Goal: Task Accomplishment & Management: Manage account settings

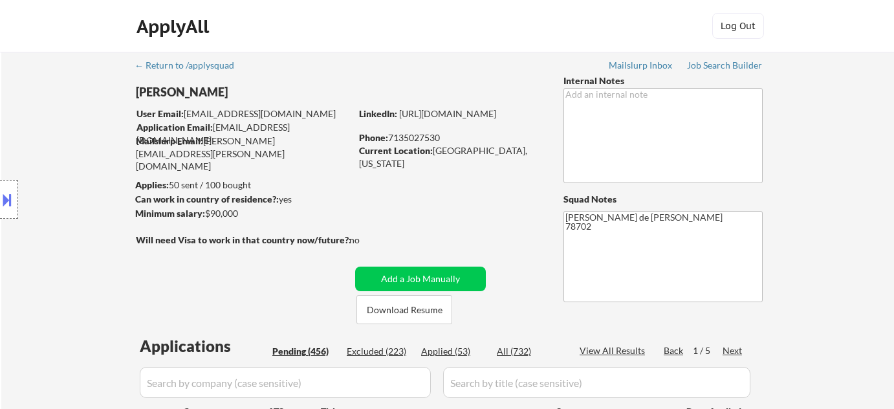
select select ""pending""
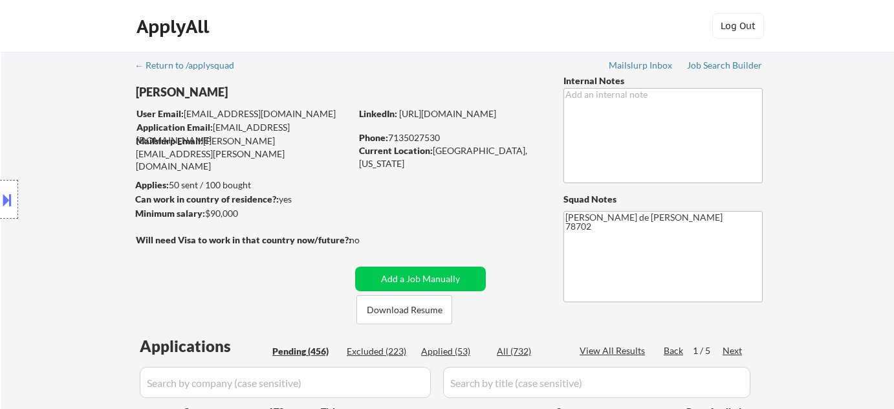
select select ""pending""
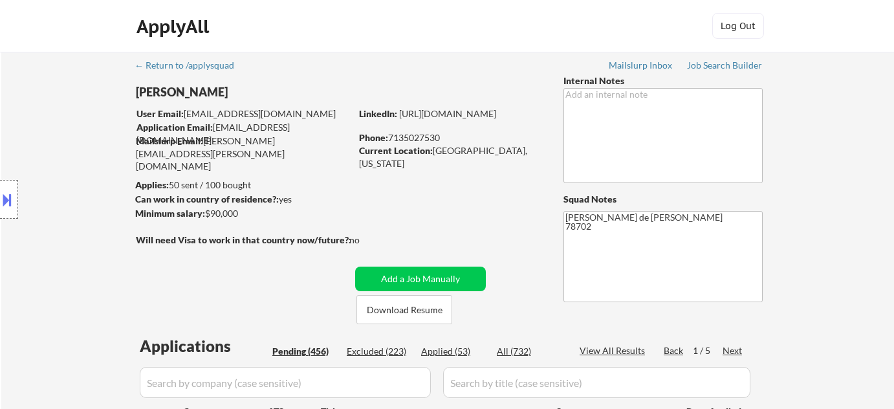
select select ""pending""
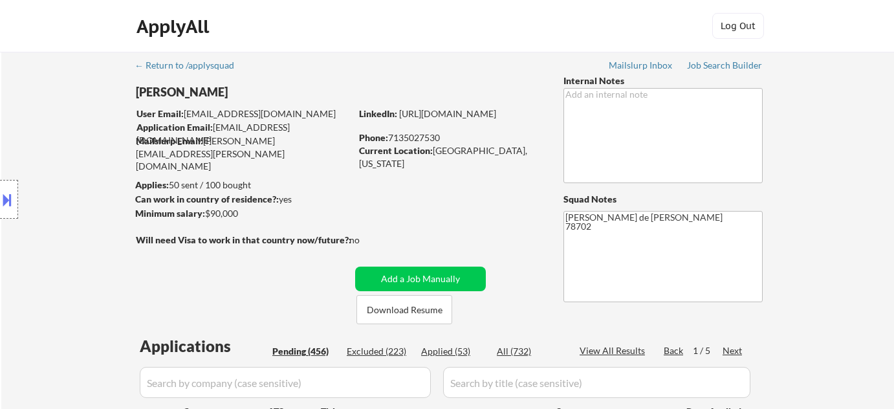
select select ""pending""
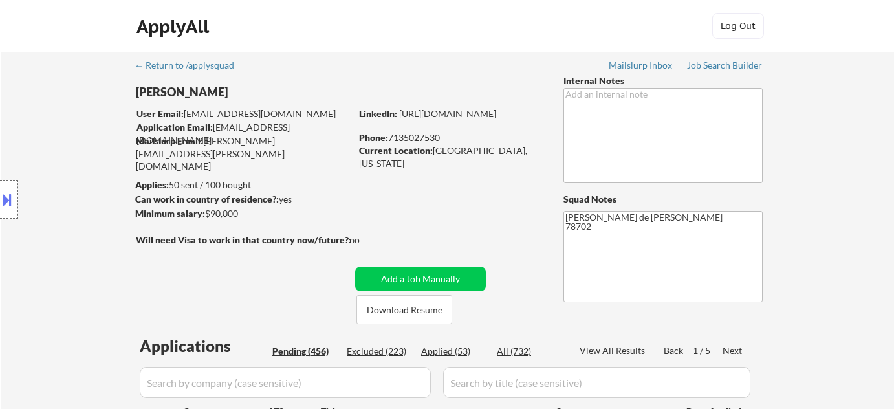
select select ""pending""
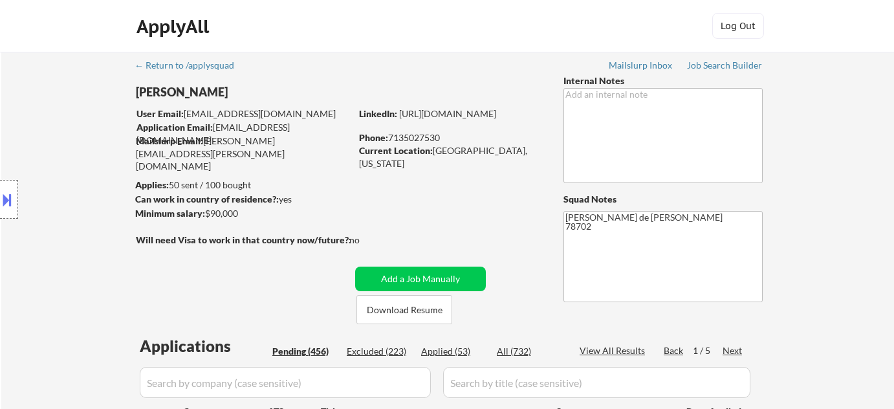
select select ""pending""
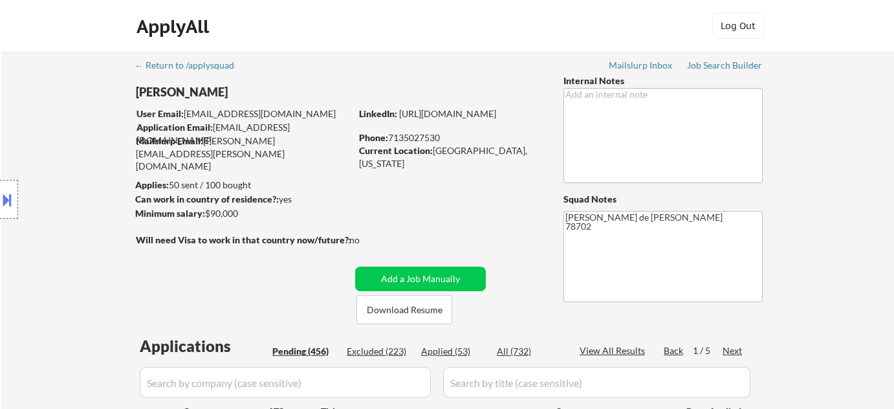
select select ""pending""
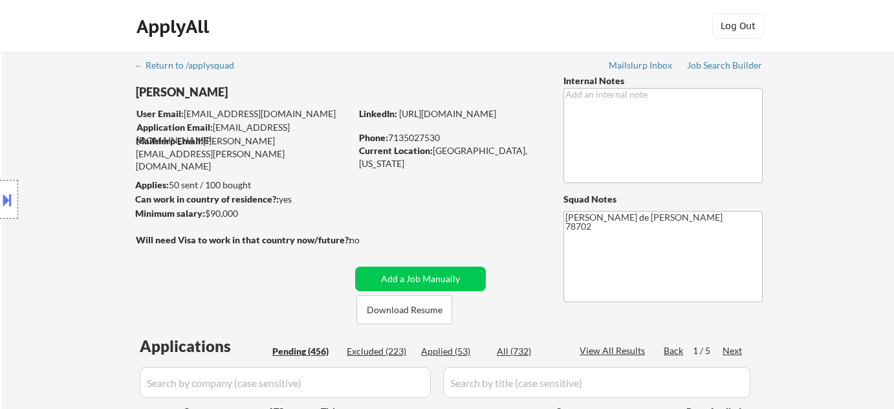
select select ""pending""
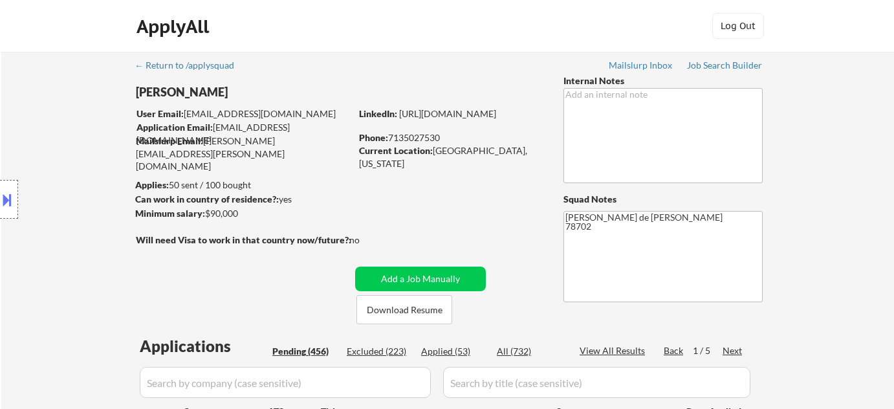
select select ""pending""
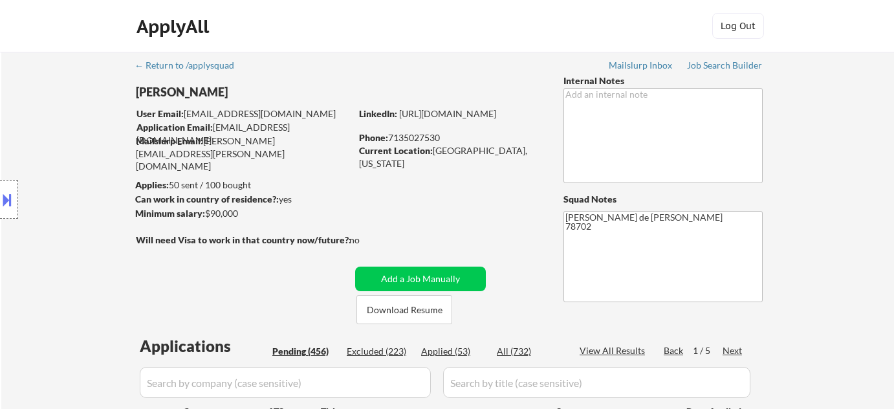
select select ""pending""
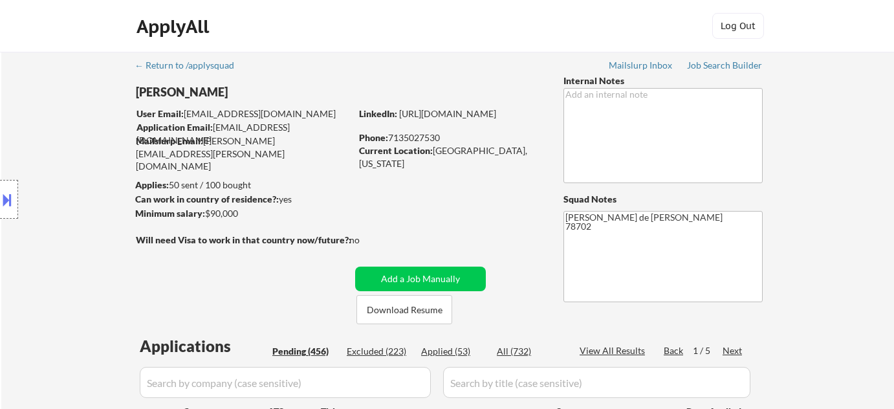
select select ""pending""
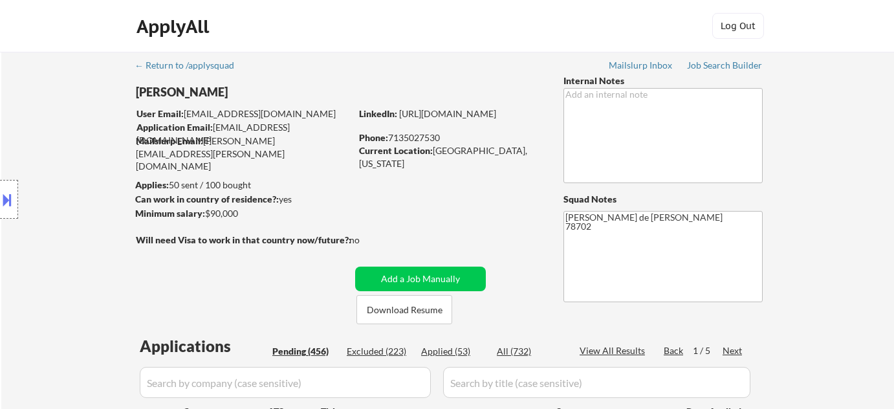
select select ""pending""
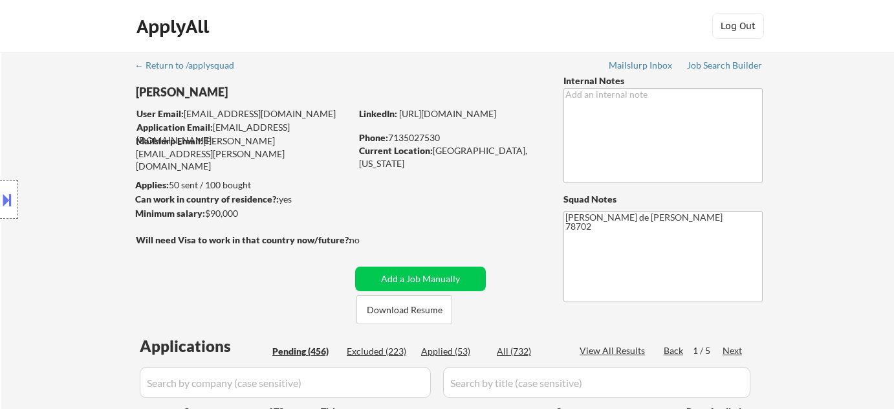
select select ""pending""
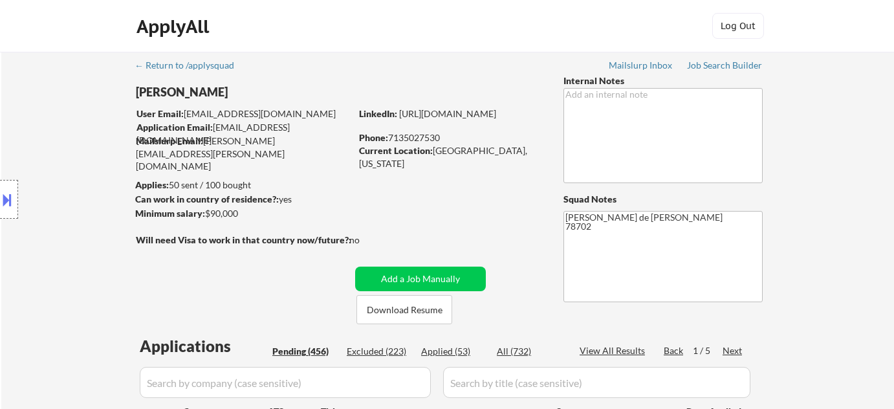
select select ""pending""
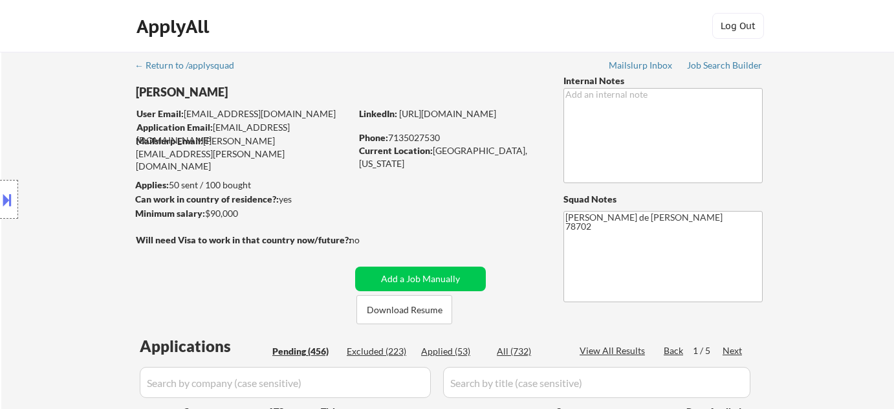
select select ""pending""
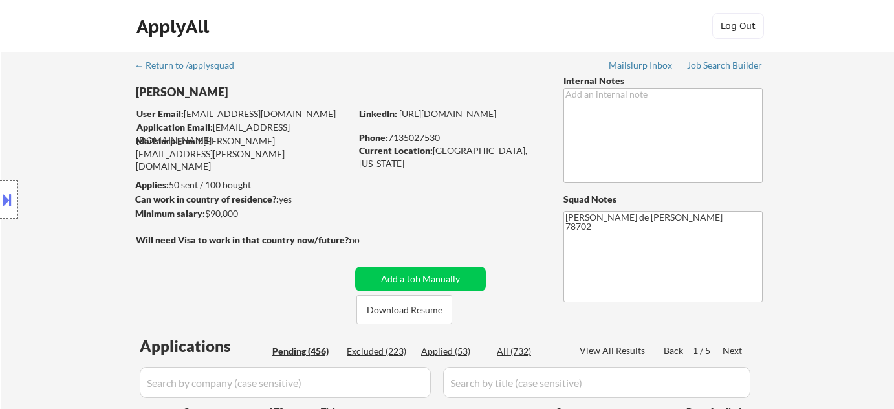
select select ""pending""
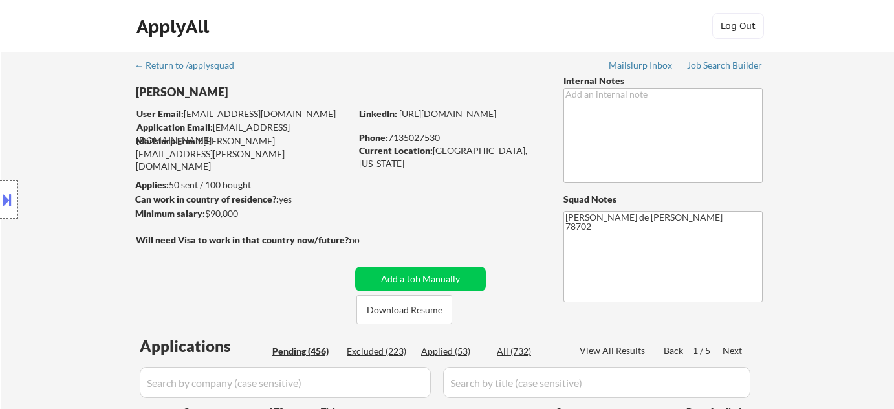
select select ""pending""
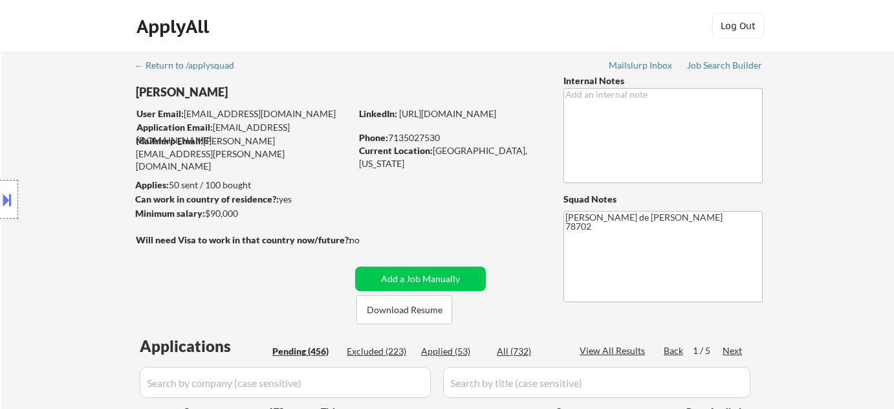
select select ""pending""
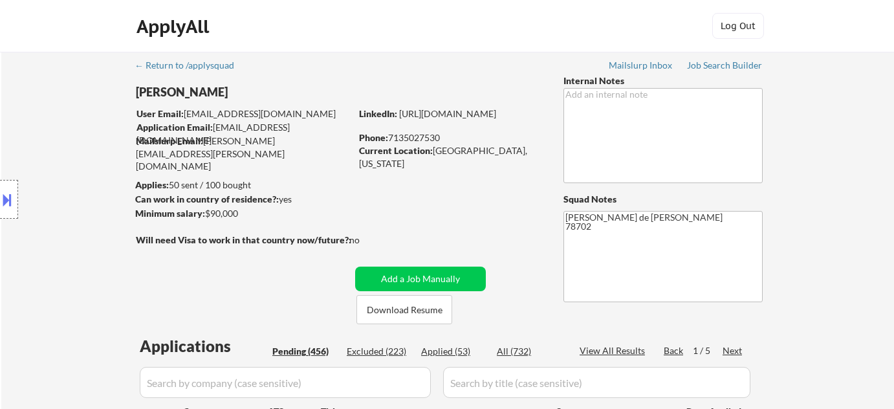
select select ""pending""
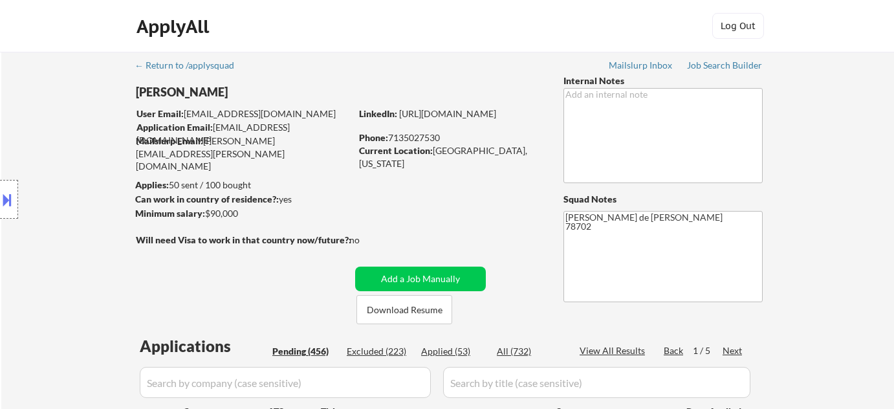
select select ""pending""
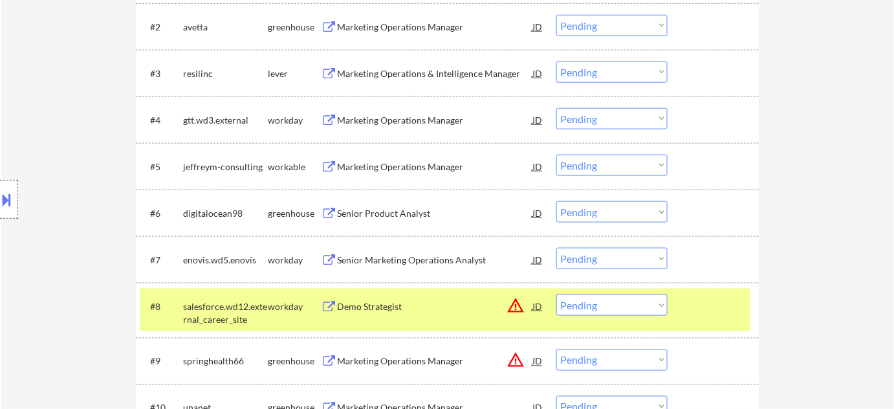
scroll to position [2790, 0]
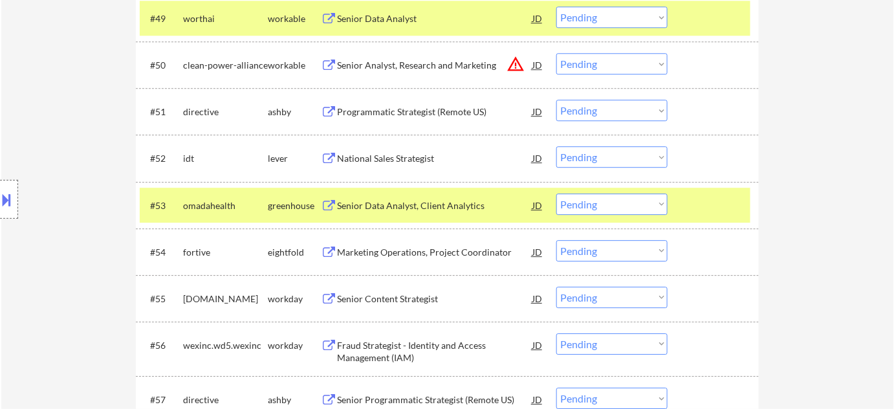
click at [619, 206] on select "Choose an option... Pending Applied Excluded (Questions) Excluded (Expired) Exc…" at bounding box center [611, 203] width 111 height 21
click at [556, 193] on select "Choose an option... Pending Applied Excluded (Questions) Excluded (Expired) Exc…" at bounding box center [611, 203] width 111 height 21
select select ""pending""
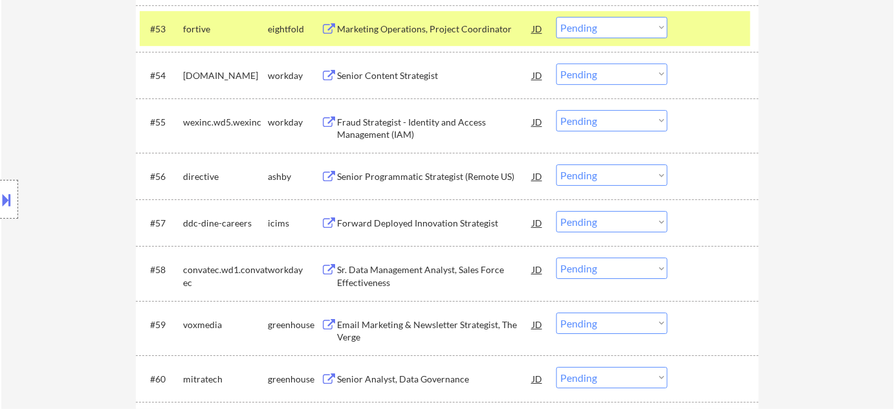
scroll to position [3025, 0]
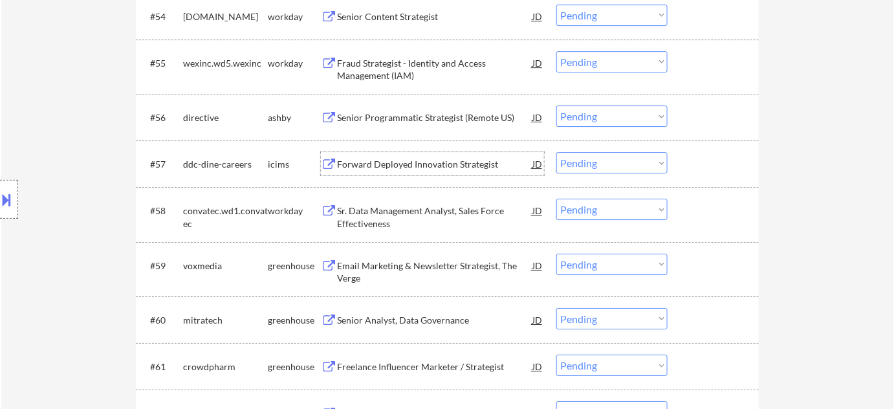
click at [424, 160] on div "Forward Deployed Innovation Strategist" at bounding box center [434, 164] width 195 height 13
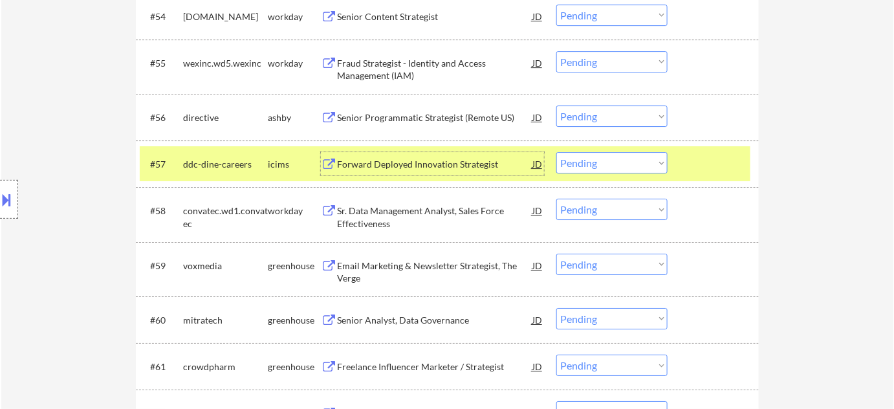
click at [444, 118] on div "Senior Programmatic Strategist (Remote US)" at bounding box center [434, 117] width 195 height 13
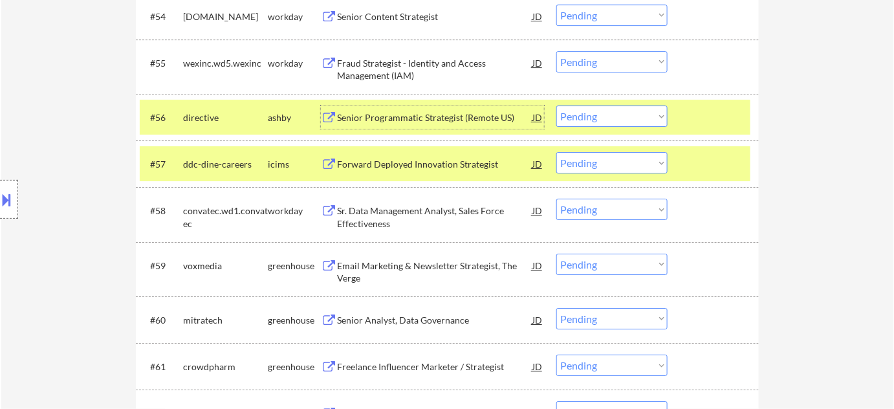
click at [633, 155] on select "Choose an option... Pending Applied Excluded (Questions) Excluded (Expired) Exc…" at bounding box center [611, 162] width 111 height 21
click at [556, 152] on select "Choose an option... Pending Applied Excluded (Questions) Excluded (Expired) Exc…" at bounding box center [611, 162] width 111 height 21
select select ""pending""
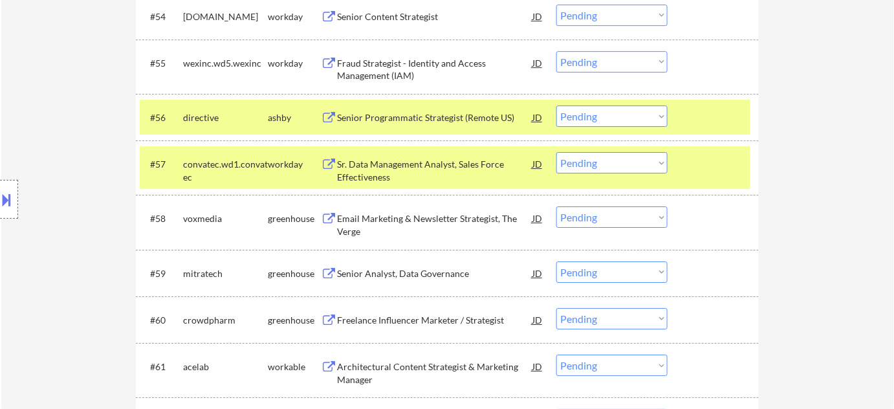
click at [642, 118] on select "Choose an option... Pending Applied Excluded (Questions) Excluded (Expired) Exc…" at bounding box center [611, 115] width 111 height 21
click at [556, 105] on select "Choose an option... Pending Applied Excluded (Questions) Excluded (Expired) Exc…" at bounding box center [611, 115] width 111 height 21
click at [391, 173] on div "Sr. Data Management Analyst, Sales Force Effectiveness" at bounding box center [434, 170] width 195 height 25
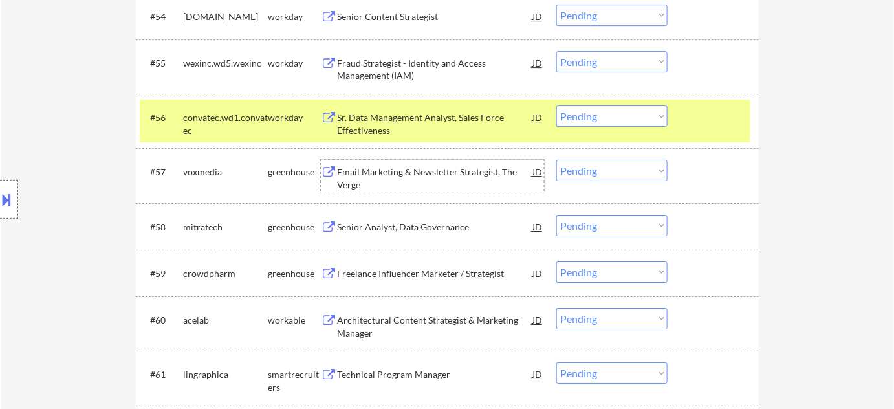
click at [614, 106] on select "Choose an option... Pending Applied Excluded (Questions) Excluded (Expired) Exc…" at bounding box center [611, 115] width 111 height 21
click at [556, 105] on select "Choose an option... Pending Applied Excluded (Questions) Excluded (Expired) Exc…" at bounding box center [611, 115] width 111 height 21
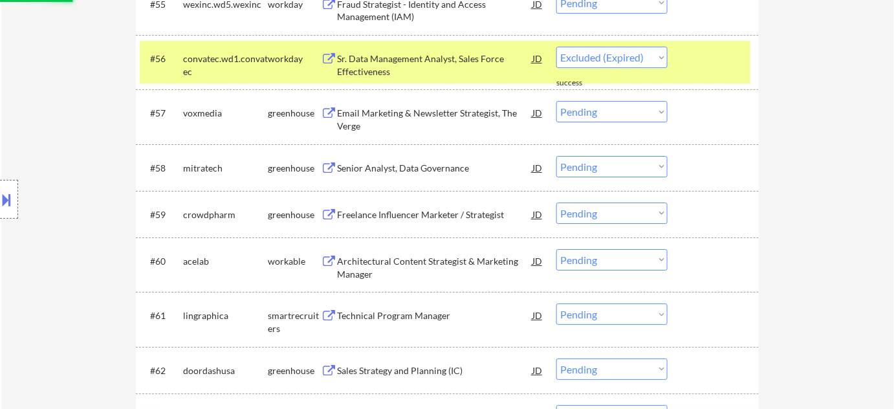
select select ""pending""
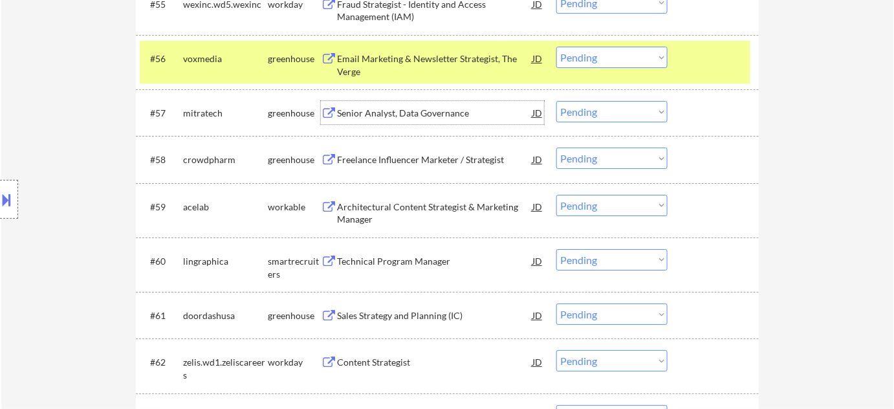
click at [421, 114] on div "Senior Analyst, Data Governance" at bounding box center [434, 113] width 195 height 13
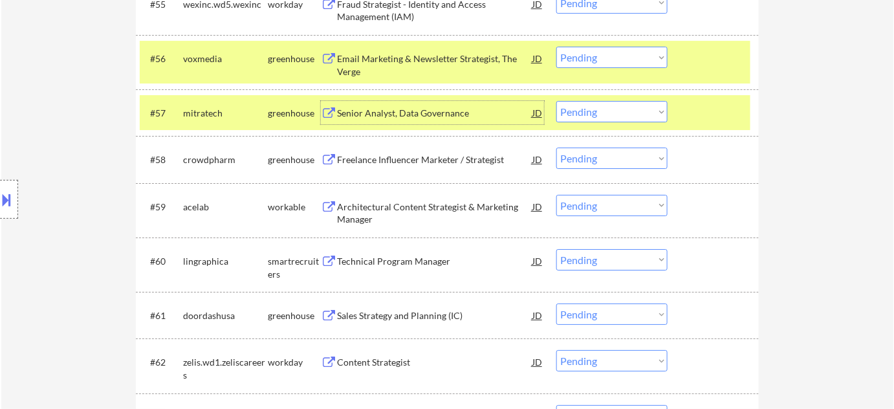
drag, startPoint x: 593, startPoint y: 110, endPoint x: 598, endPoint y: 115, distance: 7.3
click at [593, 110] on select "Choose an option... Pending Applied Excluded (Questions) Excluded (Expired) Exc…" at bounding box center [611, 111] width 111 height 21
click at [556, 101] on select "Choose an option... Pending Applied Excluded (Questions) Excluded (Expired) Exc…" at bounding box center [611, 111] width 111 height 21
select select ""pending""
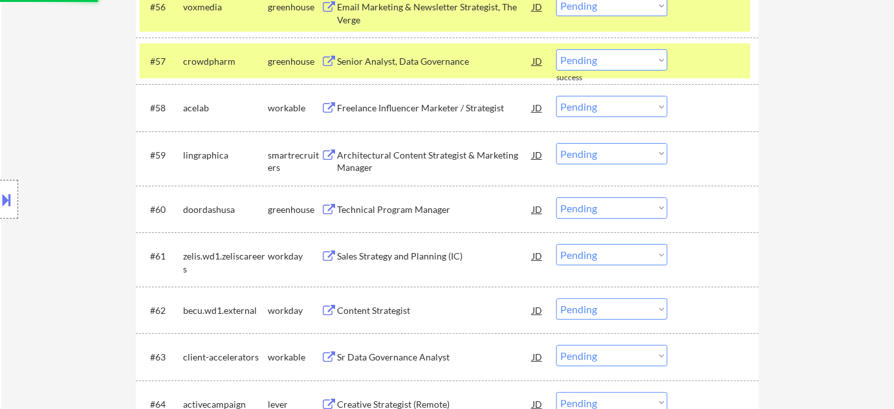
scroll to position [3143, 0]
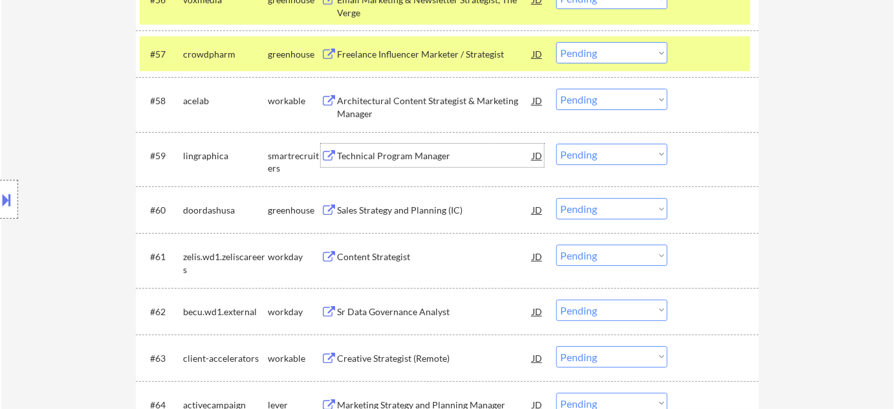
click at [369, 148] on div "Technical Program Manager" at bounding box center [434, 155] width 195 height 23
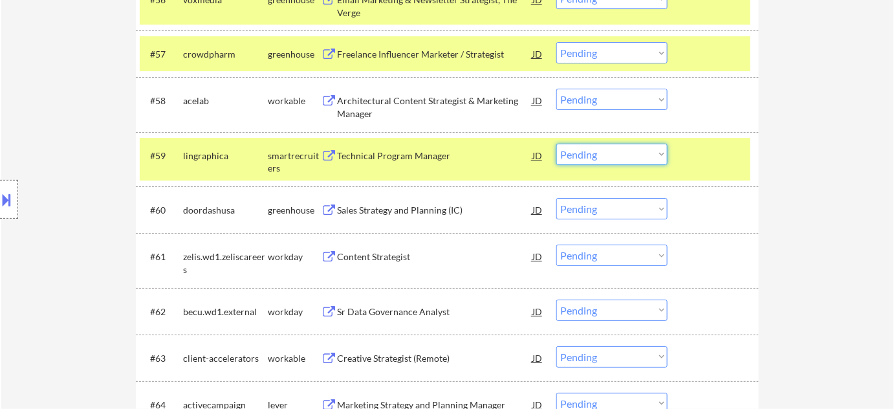
click at [614, 160] on select "Choose an option... Pending Applied Excluded (Questions) Excluded (Expired) Exc…" at bounding box center [611, 154] width 111 height 21
click at [556, 144] on select "Choose an option... Pending Applied Excluded (Questions) Excluded (Expired) Exc…" at bounding box center [611, 154] width 111 height 21
select select ""pending""
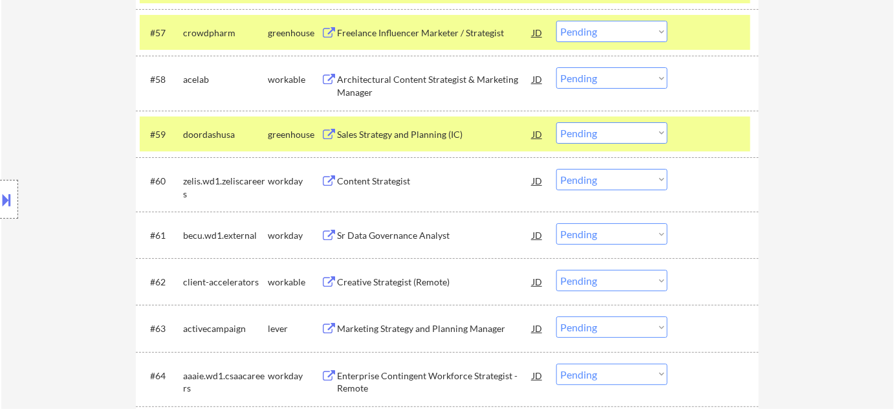
scroll to position [3202, 0]
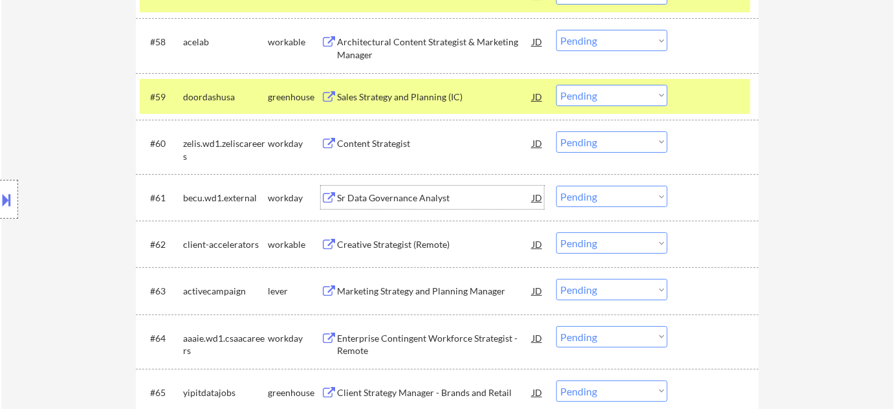
click at [406, 196] on div "Sr Data Governance Analyst" at bounding box center [434, 198] width 195 height 13
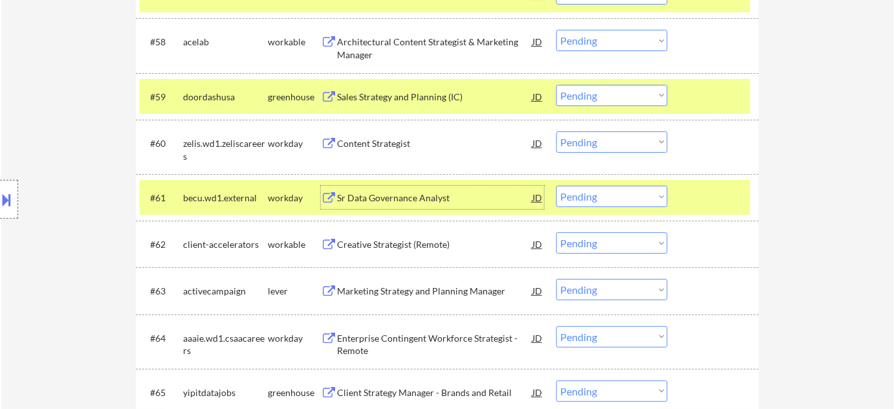
click at [579, 194] on select "Choose an option... Pending Applied Excluded (Questions) Excluded (Expired) Exc…" at bounding box center [611, 196] width 111 height 21
click at [556, 186] on select "Choose an option... Pending Applied Excluded (Questions) Excluded (Expired) Exc…" at bounding box center [611, 196] width 111 height 21
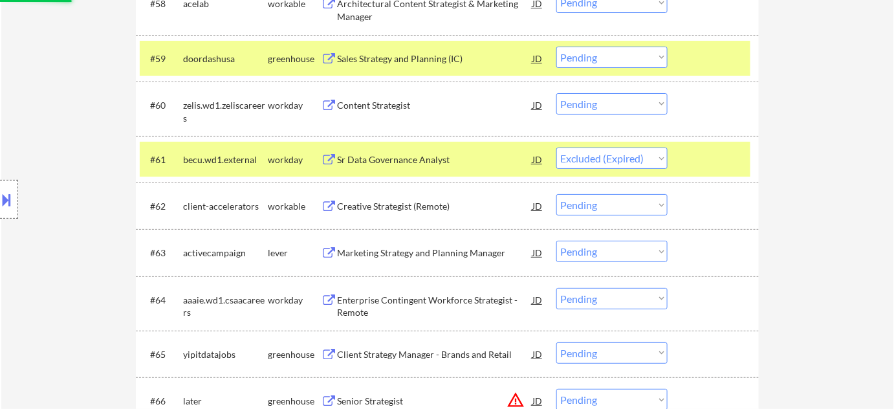
scroll to position [3261, 0]
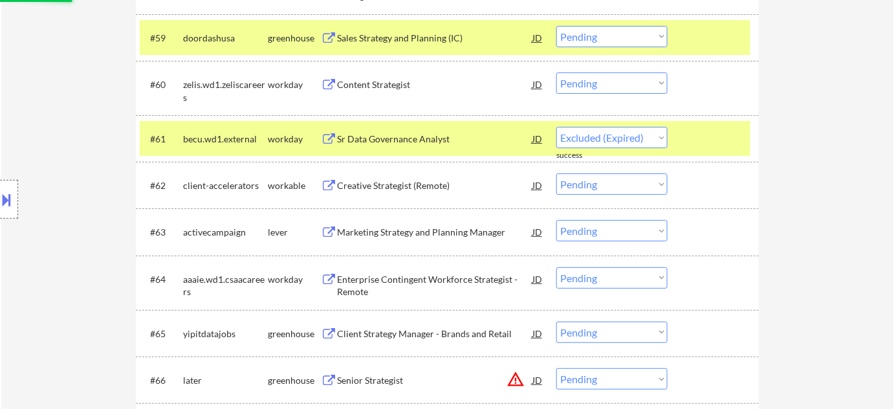
click at [407, 227] on div "Marketing Strategy and Planning Manager" at bounding box center [434, 232] width 195 height 13
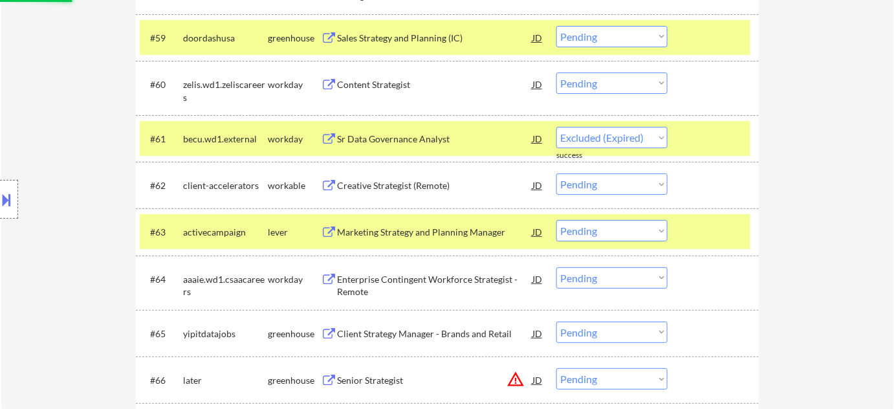
select select ""pending""
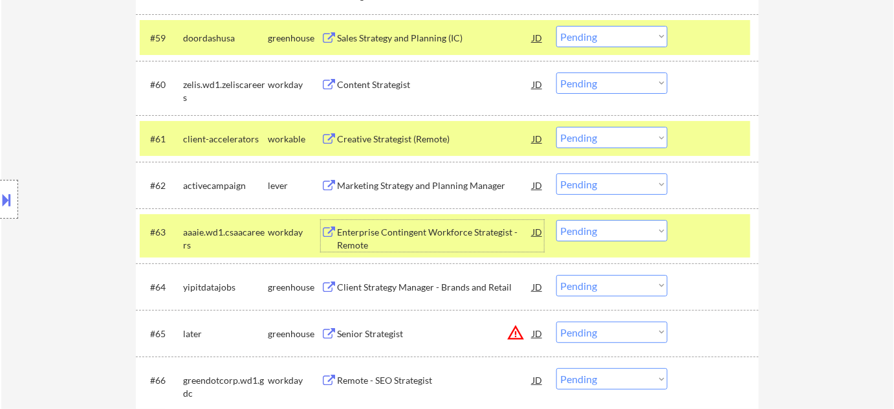
click at [635, 181] on select "Choose an option... Pending Applied Excluded (Questions) Excluded (Expired) Exc…" at bounding box center [611, 183] width 111 height 21
click at [556, 173] on select "Choose an option... Pending Applied Excluded (Questions) Excluded (Expired) Exc…" at bounding box center [611, 183] width 111 height 21
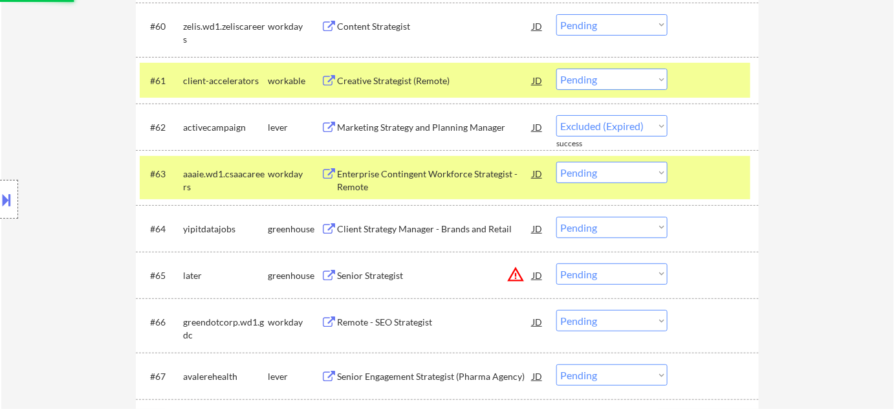
select select ""pending""
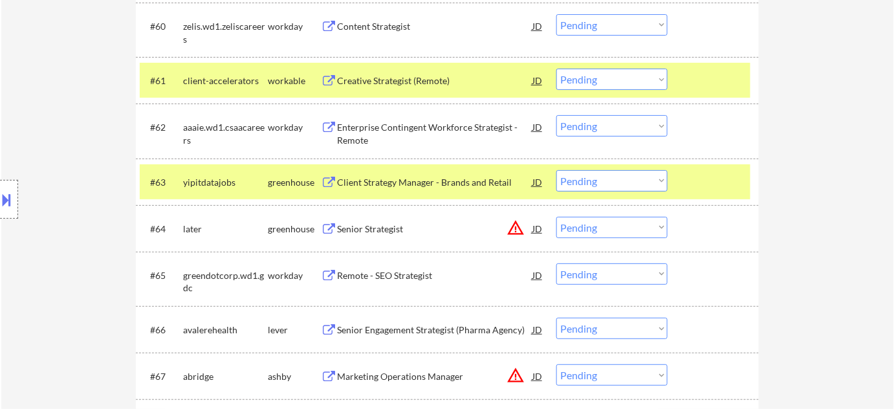
click at [479, 182] on div "Client Strategy Manager - Brands and Retail" at bounding box center [434, 182] width 195 height 13
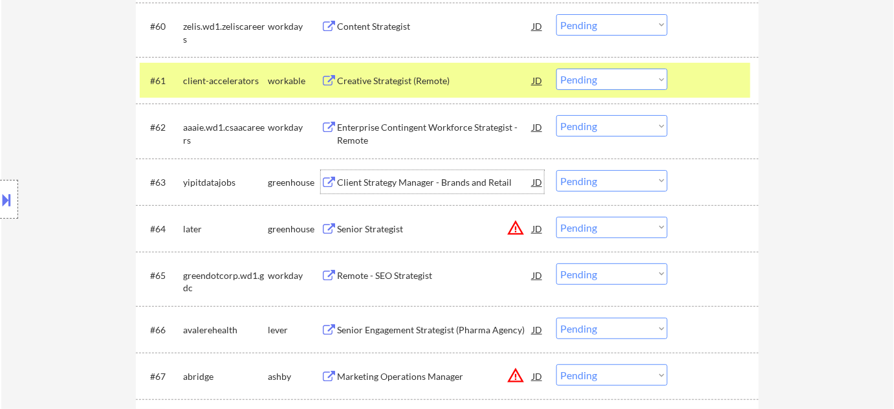
click at [584, 186] on select "Choose an option... Pending Applied Excluded (Questions) Excluded (Expired) Exc…" at bounding box center [611, 180] width 111 height 21
click at [556, 170] on select "Choose an option... Pending Applied Excluded (Questions) Excluded (Expired) Exc…" at bounding box center [611, 180] width 111 height 21
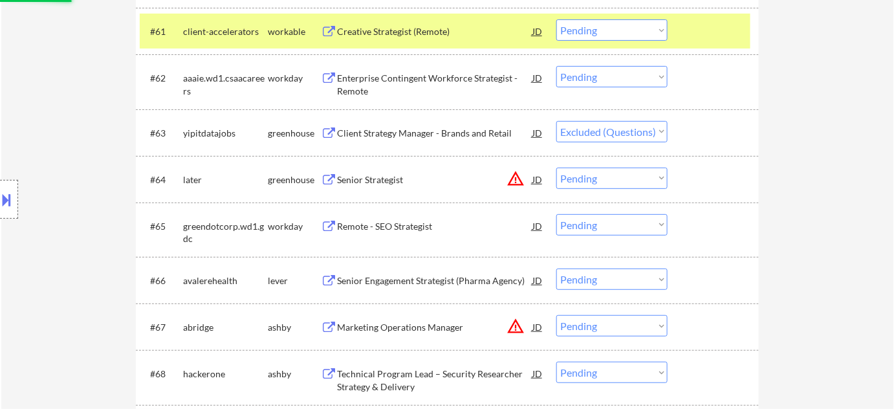
scroll to position [3378, 0]
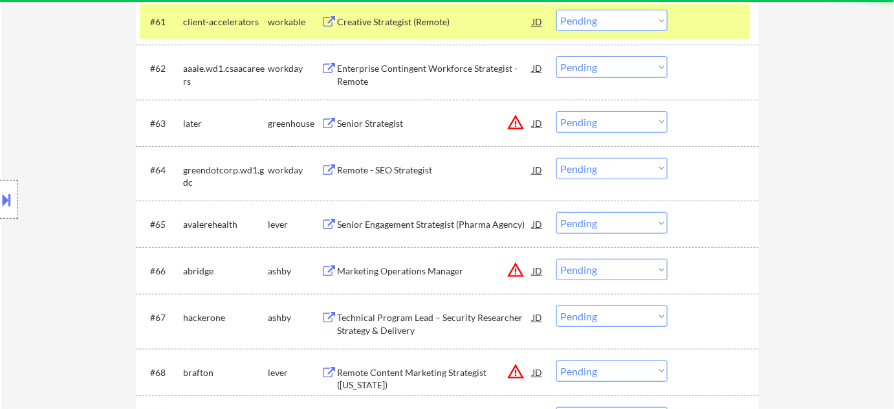
drag, startPoint x: 611, startPoint y: 118, endPoint x: 616, endPoint y: 127, distance: 9.9
click at [611, 118] on select "Choose an option... Pending Applied Excluded (Questions) Excluded (Expired) Exc…" at bounding box center [611, 121] width 111 height 21
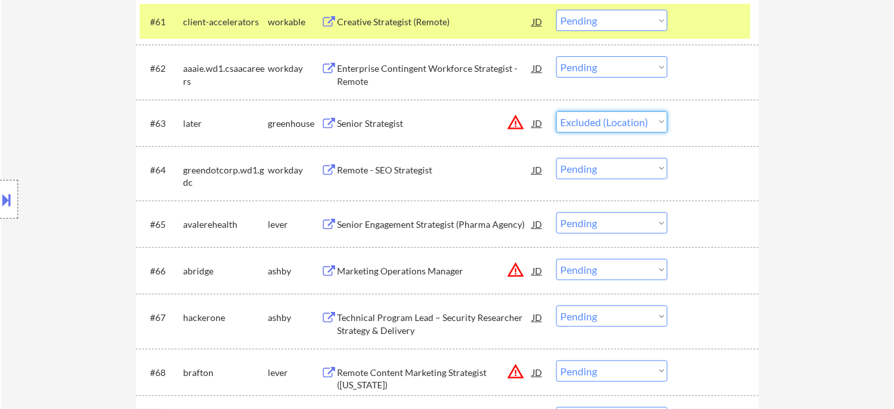
click at [556, 111] on select "Choose an option... Pending Applied Excluded (Questions) Excluded (Expired) Exc…" at bounding box center [611, 121] width 111 height 21
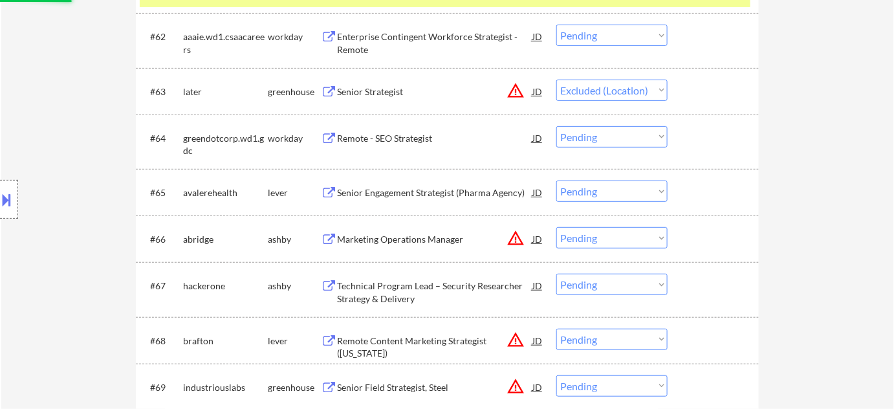
scroll to position [3437, 0]
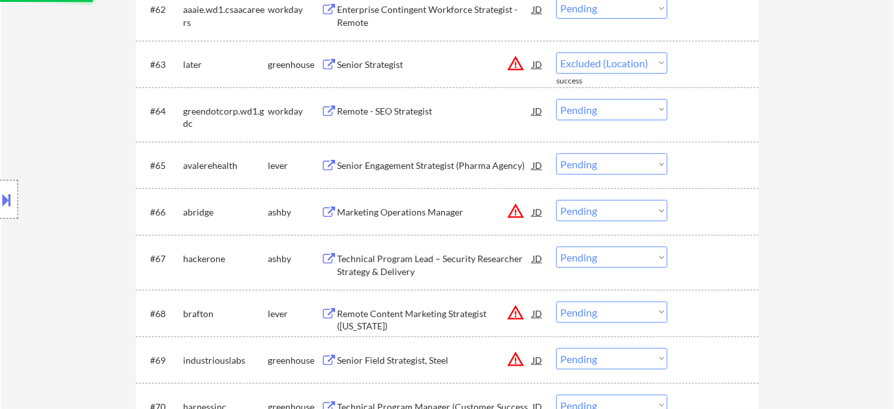
select select ""pending""
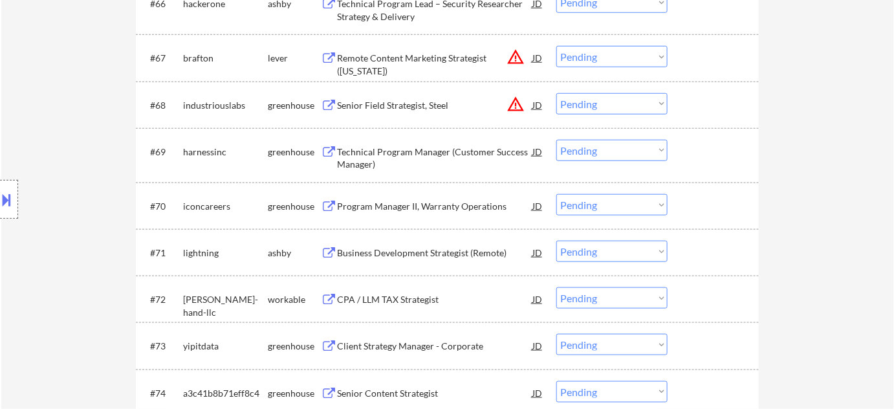
scroll to position [3672, 0]
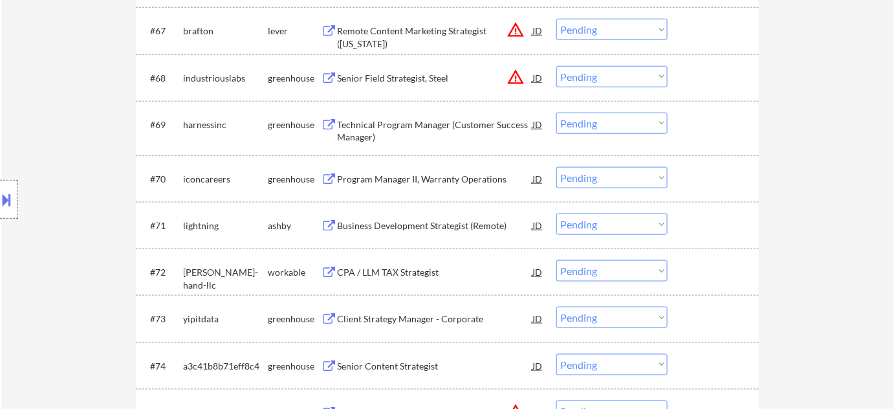
click at [602, 279] on select "Choose an option... Pending Applied Excluded (Questions) Excluded (Expired) Exc…" at bounding box center [611, 270] width 111 height 21
click at [556, 260] on select "Choose an option... Pending Applied Excluded (Questions) Excluded (Expired) Exc…" at bounding box center [611, 270] width 111 height 21
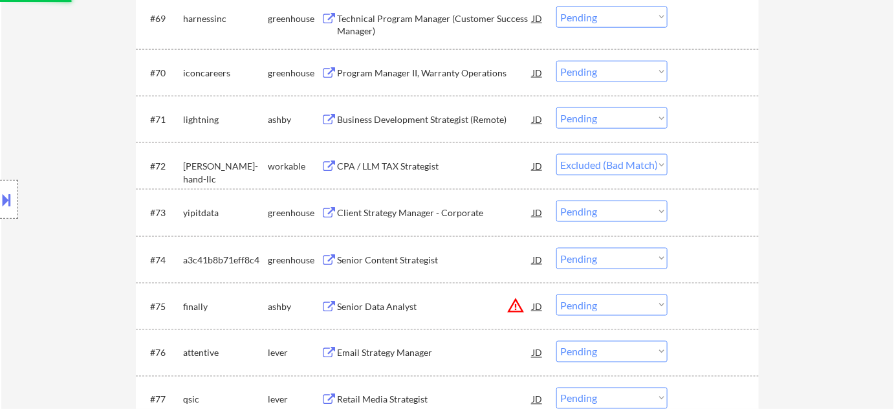
scroll to position [3790, 0]
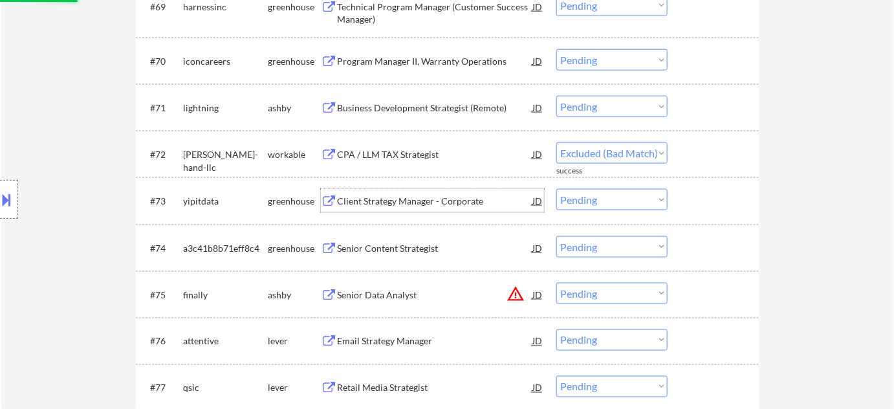
click at [435, 202] on div "Client Strategy Manager - Corporate" at bounding box center [434, 201] width 195 height 13
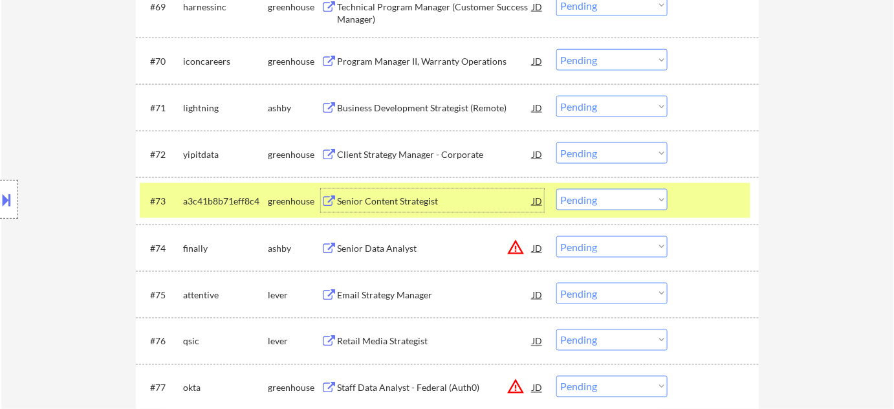
click at [598, 148] on select "Choose an option... Pending Applied Excluded (Questions) Excluded (Expired) Exc…" at bounding box center [611, 152] width 111 height 21
click at [556, 142] on select "Choose an option... Pending Applied Excluded (Questions) Excluded (Expired) Exc…" at bounding box center [611, 152] width 111 height 21
select select ""pending""
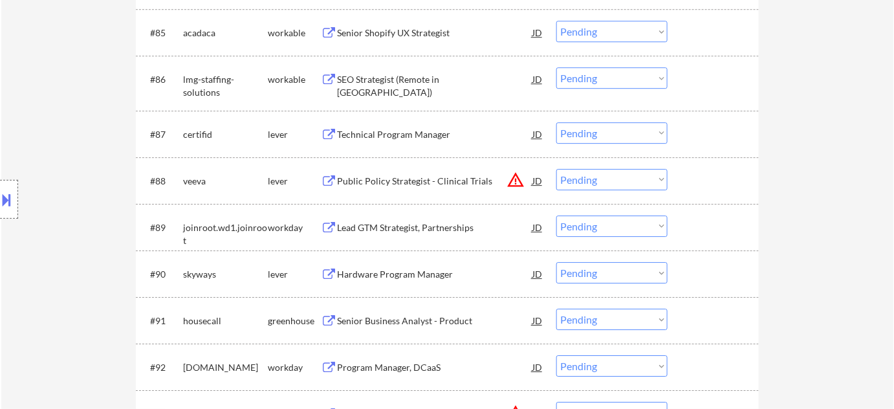
scroll to position [4555, 0]
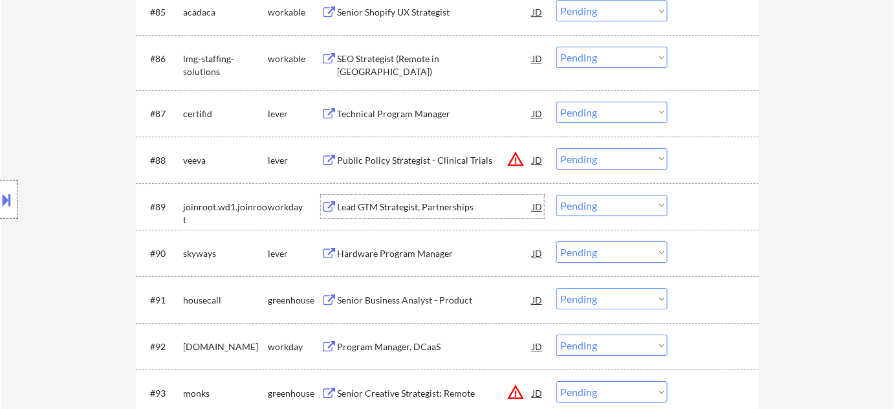
click at [452, 208] on div "Lead GTM Strategist, Partnerships" at bounding box center [434, 207] width 195 height 13
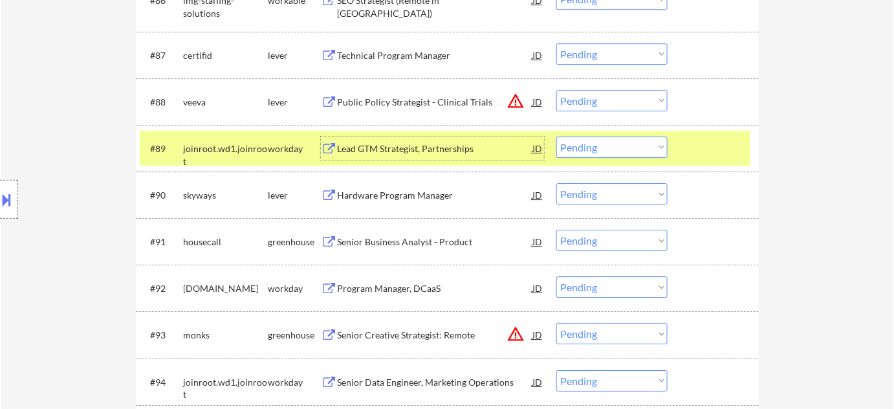
scroll to position [4672, 0]
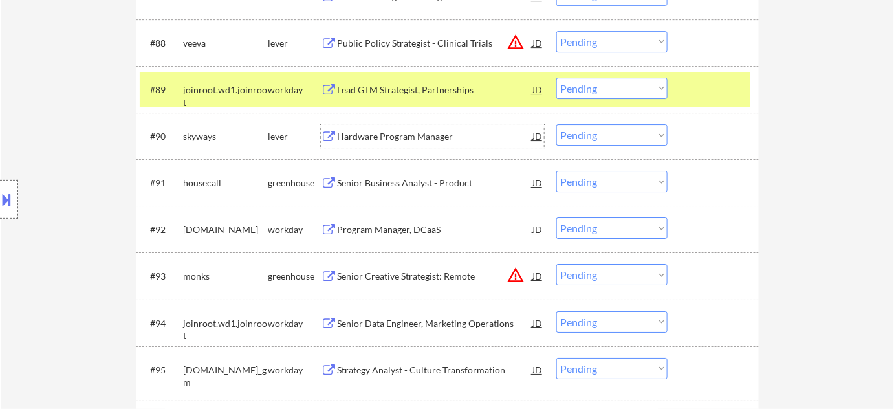
click at [424, 138] on div "Hardware Program Manager" at bounding box center [434, 136] width 195 height 13
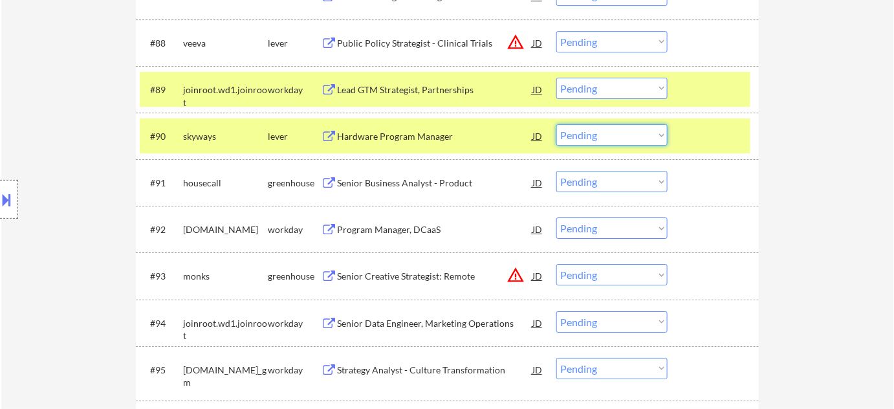
click at [617, 133] on select "Choose an option... Pending Applied Excluded (Questions) Excluded (Expired) Exc…" at bounding box center [611, 134] width 111 height 21
click at [556, 124] on select "Choose an option... Pending Applied Excluded (Questions) Excluded (Expired) Exc…" at bounding box center [611, 134] width 111 height 21
select select ""pending""
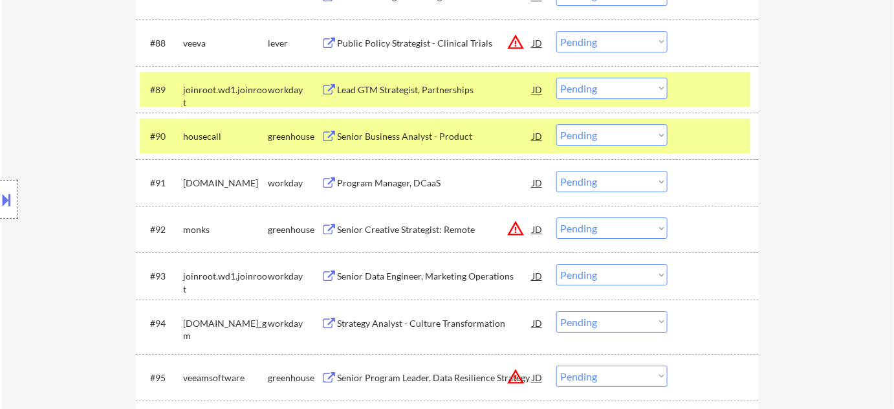
click at [410, 189] on div "Program Manager, DCaaS" at bounding box center [434, 182] width 195 height 23
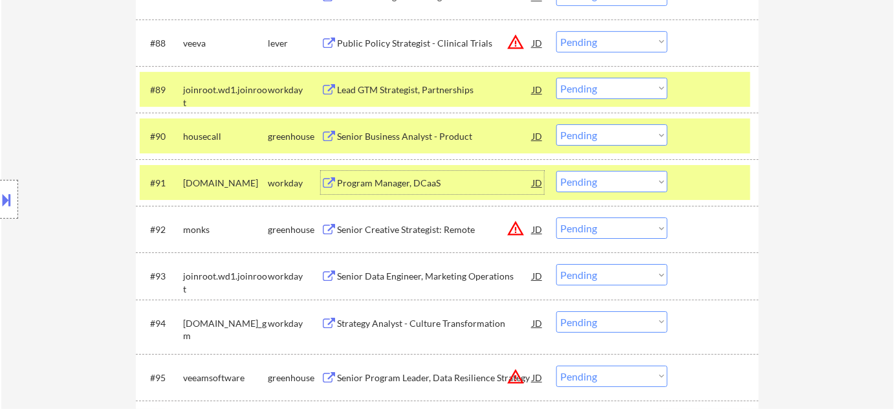
click at [598, 182] on select "Choose an option... Pending Applied Excluded (Questions) Excluded (Expired) Exc…" at bounding box center [611, 181] width 111 height 21
click at [556, 171] on select "Choose an option... Pending Applied Excluded (Questions) Excluded (Expired) Exc…" at bounding box center [611, 181] width 111 height 21
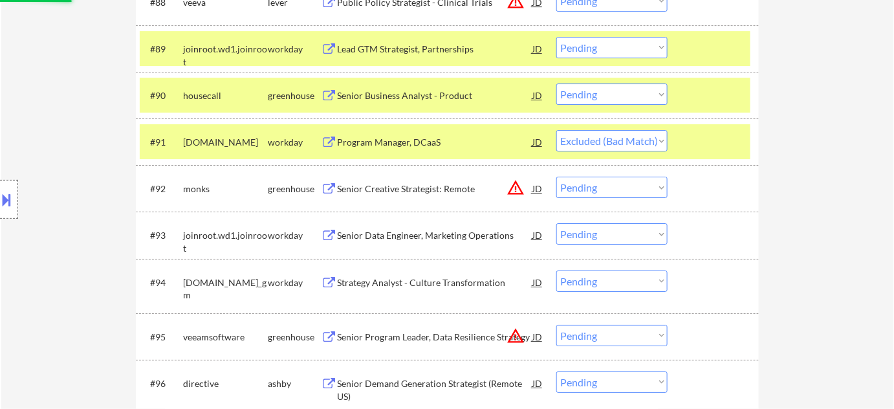
scroll to position [4731, 0]
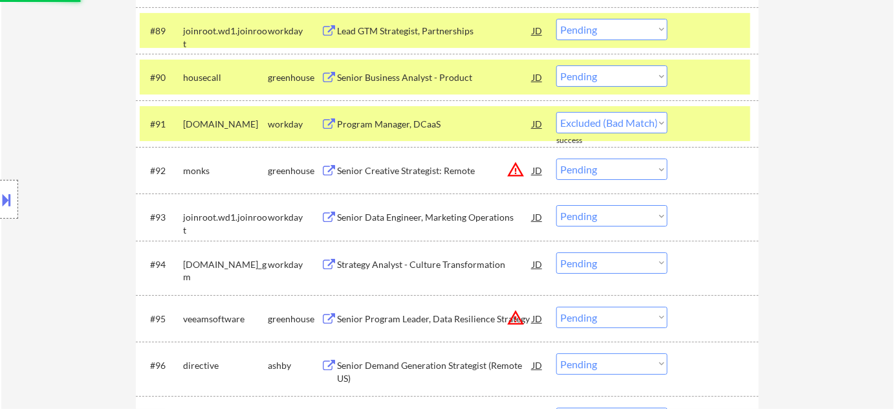
select select ""pending""
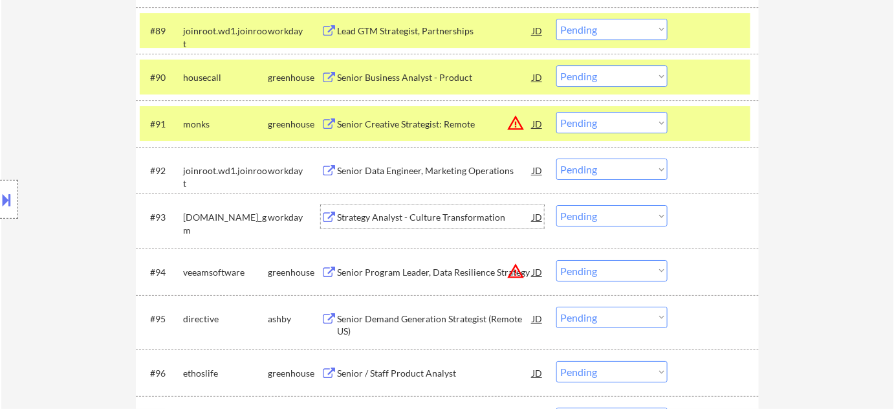
click at [433, 217] on div "Strategy Analyst - Culture Transformation" at bounding box center [434, 217] width 195 height 13
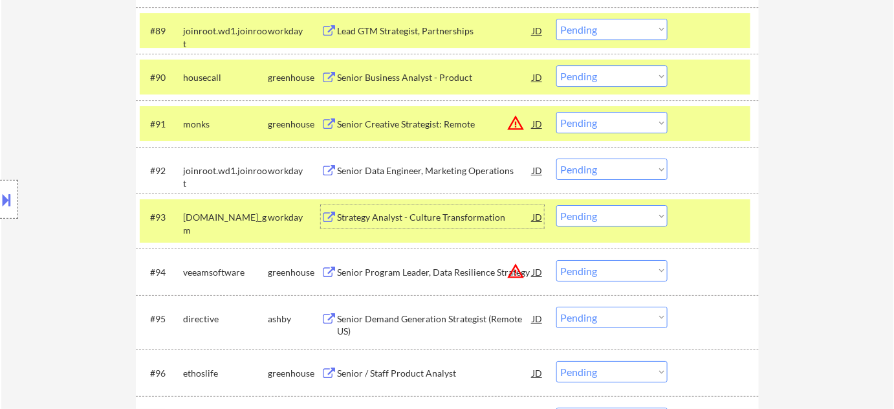
click at [620, 214] on select "Choose an option... Pending Applied Excluded (Questions) Excluded (Expired) Exc…" at bounding box center [611, 215] width 111 height 21
click at [556, 205] on select "Choose an option... Pending Applied Excluded (Questions) Excluded (Expired) Exc…" at bounding box center [611, 215] width 111 height 21
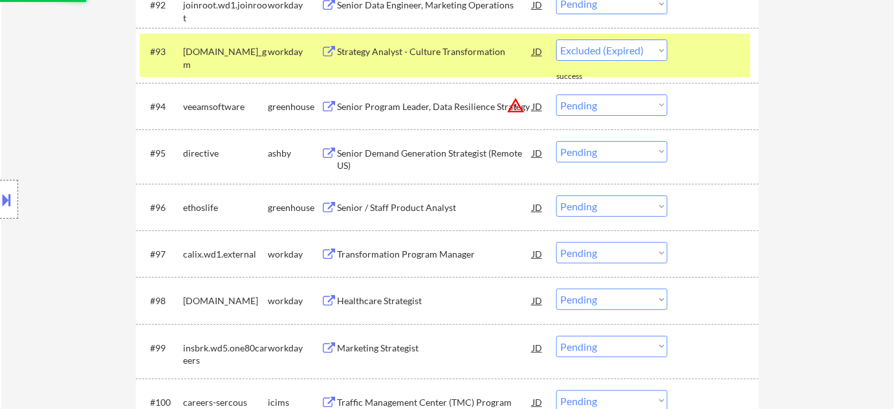
select select ""pending""
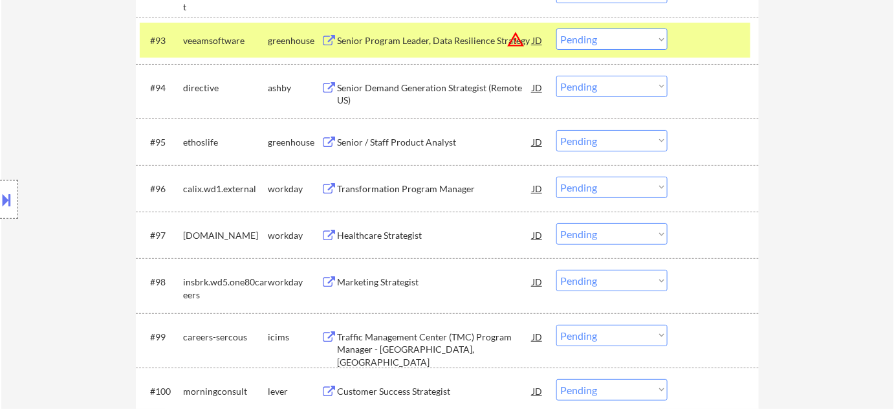
click at [430, 147] on div "Senior / Staff Product Analyst" at bounding box center [434, 142] width 195 height 13
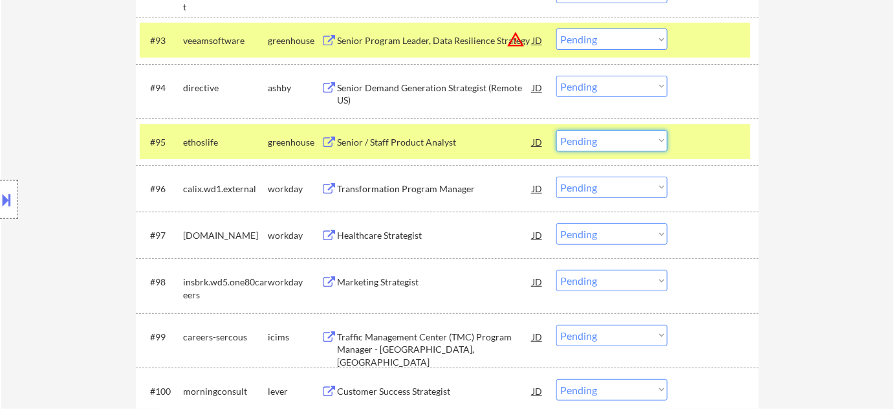
click at [600, 143] on select "Choose an option... Pending Applied Excluded (Questions) Excluded (Expired) Exc…" at bounding box center [611, 140] width 111 height 21
click at [556, 130] on select "Choose an option... Pending Applied Excluded (Questions) Excluded (Expired) Exc…" at bounding box center [611, 140] width 111 height 21
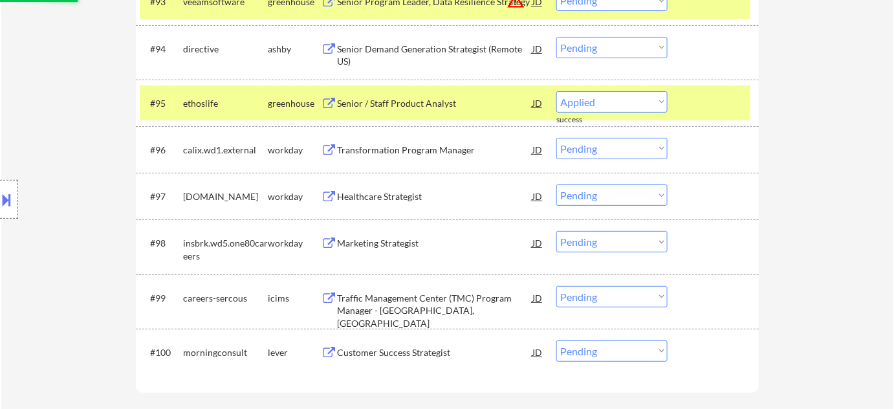
scroll to position [4966, 0]
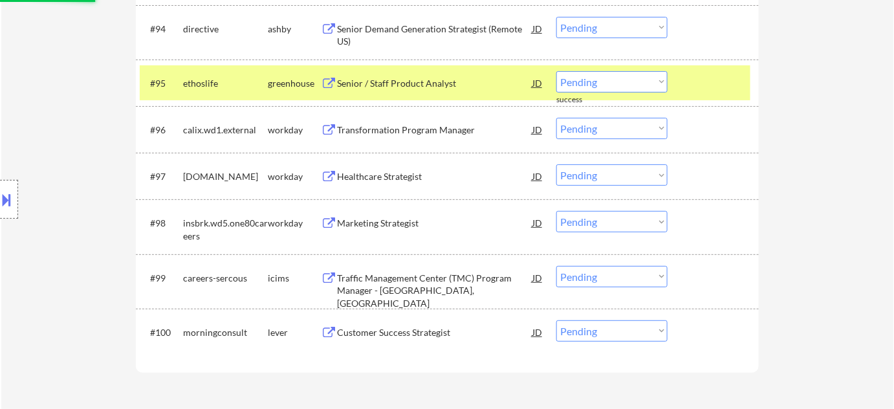
click at [440, 129] on div "Transformation Program Manager" at bounding box center [434, 130] width 195 height 13
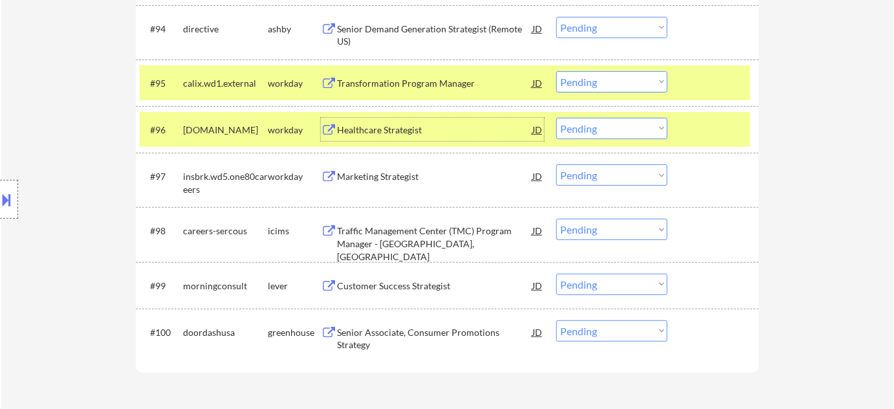
click at [430, 83] on div "Transformation Program Manager" at bounding box center [434, 83] width 195 height 13
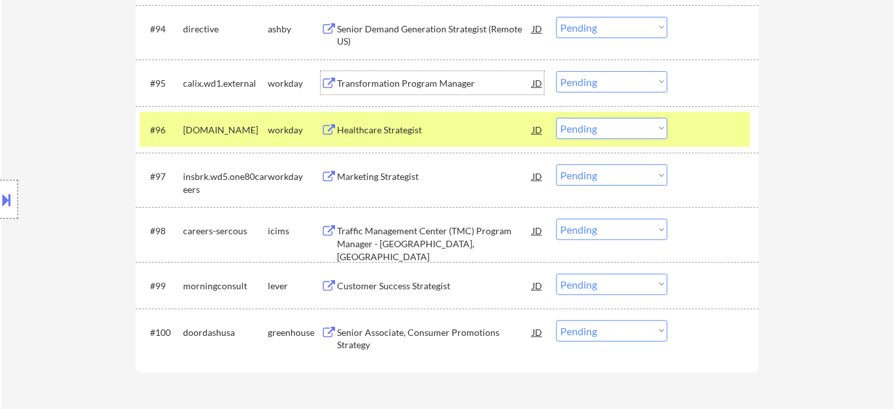
click at [613, 74] on select "Choose an option... Pending Applied Excluded (Questions) Excluded (Expired) Exc…" at bounding box center [611, 81] width 111 height 21
click at [556, 71] on select "Choose an option... Pending Applied Excluded (Questions) Excluded (Expired) Exc…" at bounding box center [611, 81] width 111 height 21
select select ""pending""
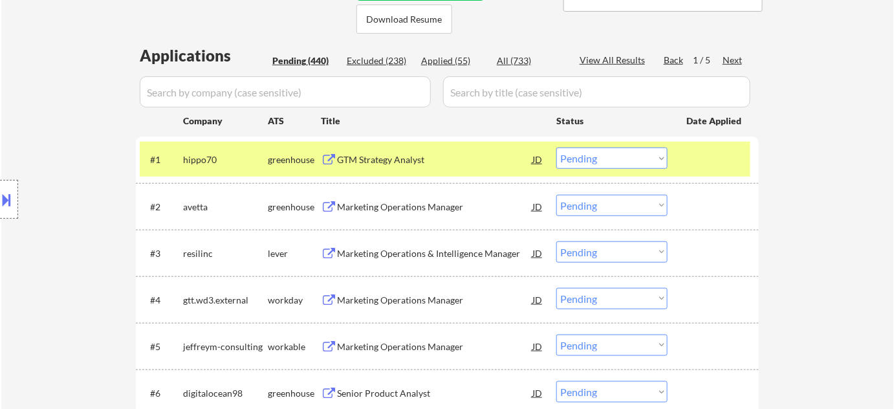
scroll to position [261, 0]
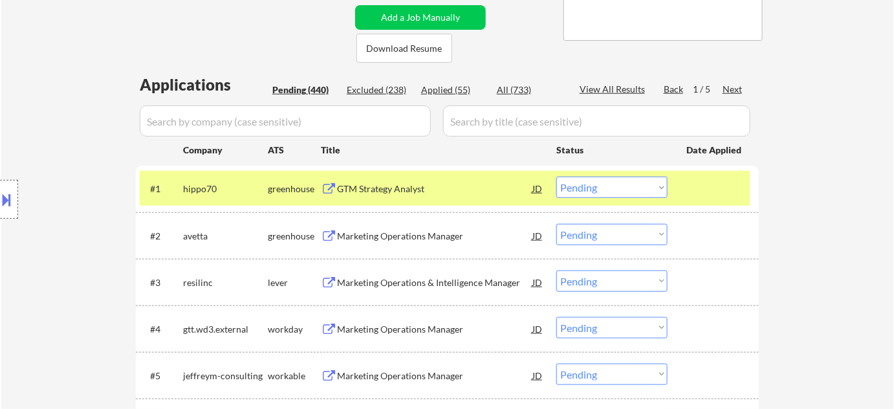
click at [728, 84] on div "Next" at bounding box center [733, 89] width 21 height 13
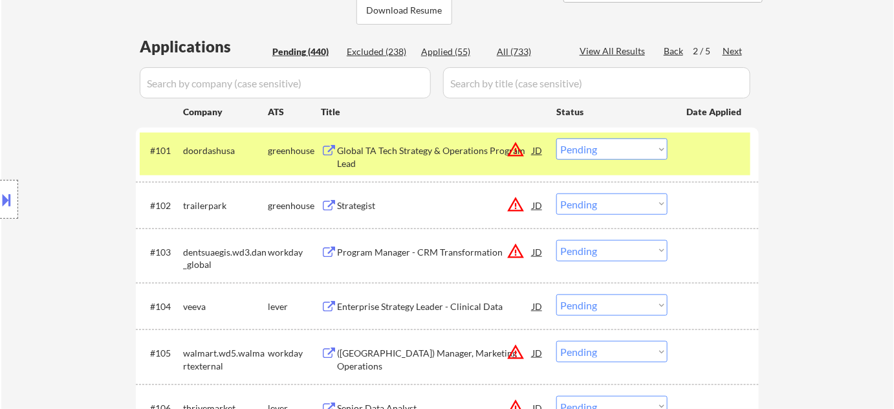
scroll to position [320, 0]
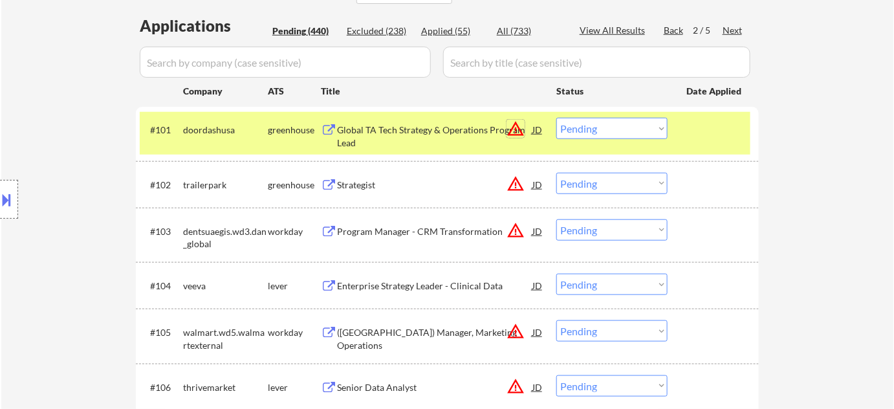
click at [516, 131] on button "warning_amber" at bounding box center [516, 129] width 18 height 18
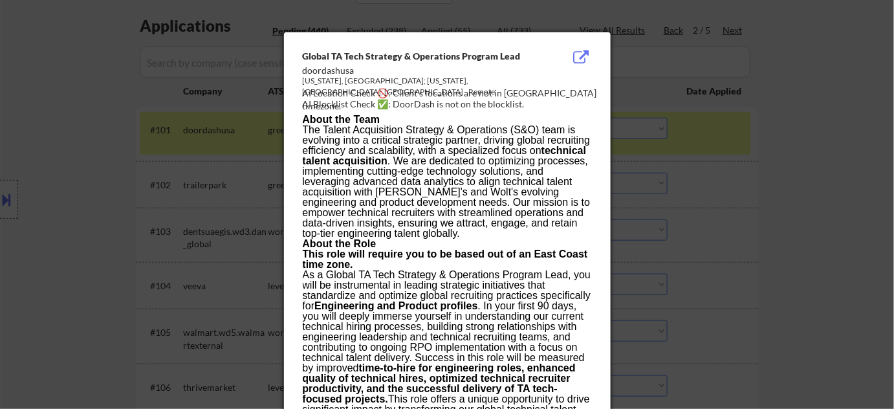
click at [707, 201] on div at bounding box center [447, 204] width 894 height 409
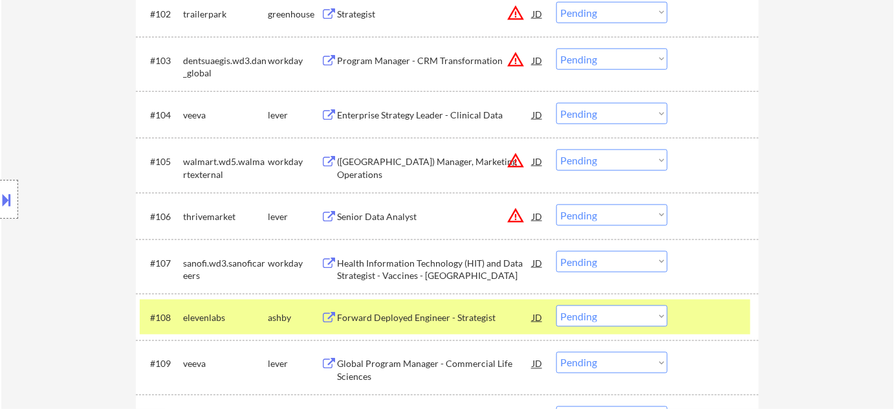
scroll to position [497, 0]
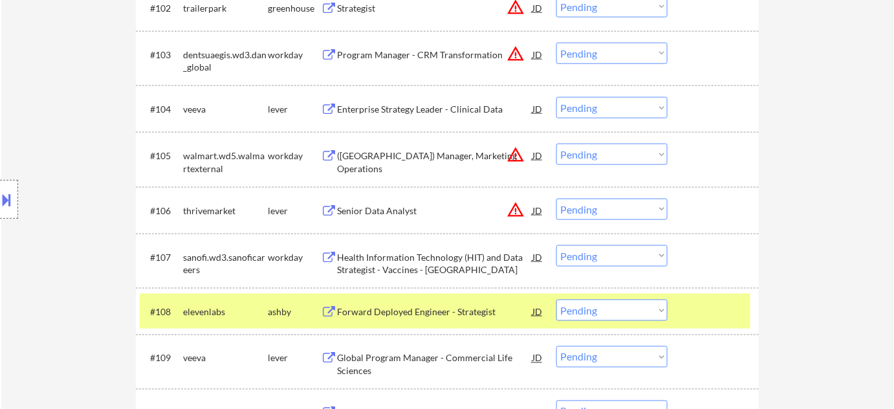
click at [512, 208] on button "warning_amber" at bounding box center [516, 210] width 18 height 18
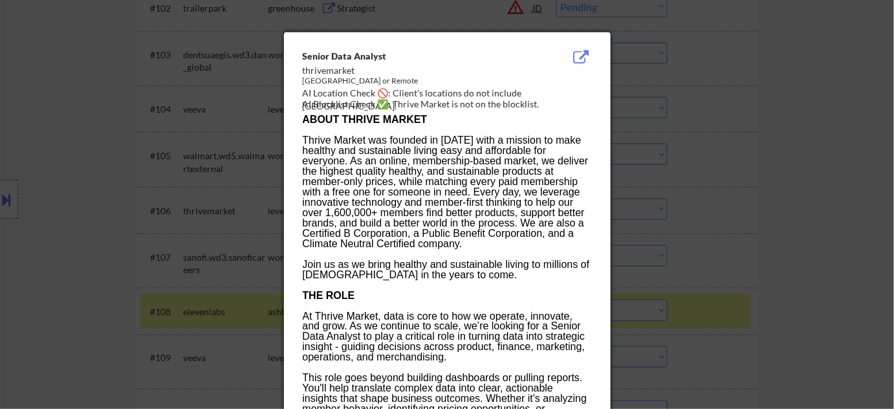
click at [725, 210] on div at bounding box center [447, 204] width 894 height 409
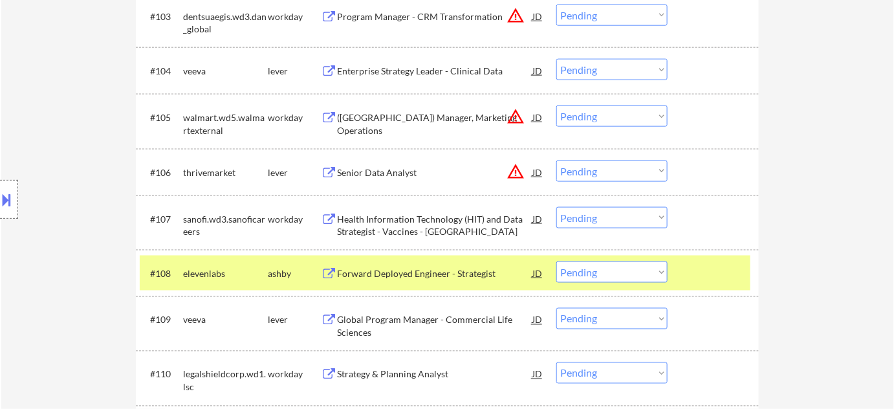
scroll to position [555, 0]
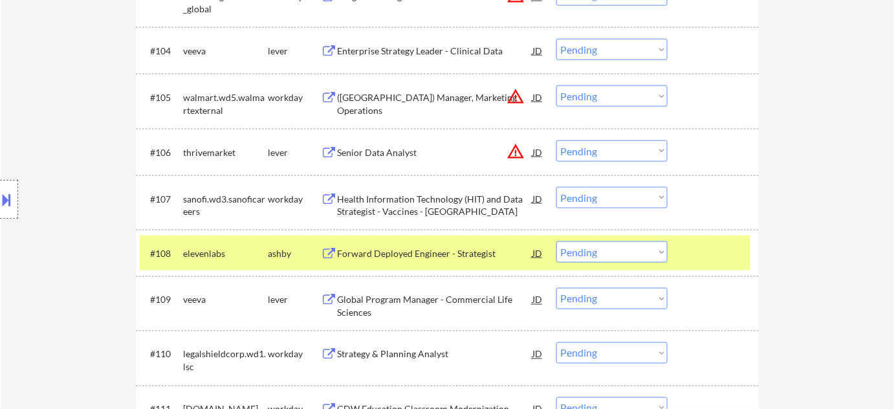
click at [411, 149] on div "Senior Data Analyst" at bounding box center [434, 152] width 195 height 13
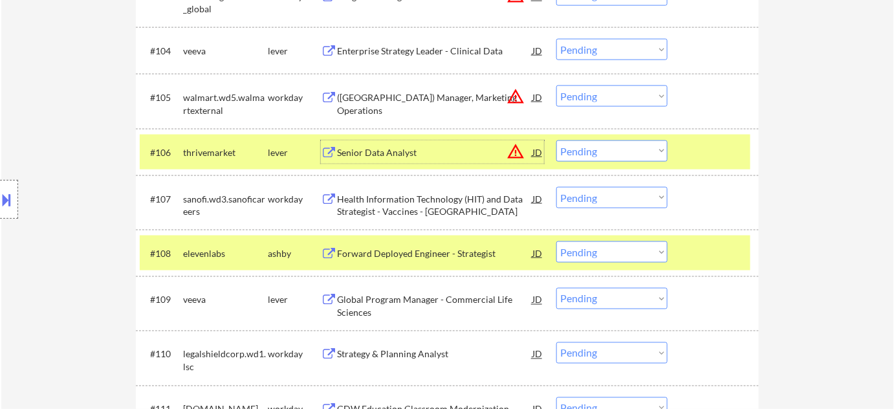
scroll to position [614, 0]
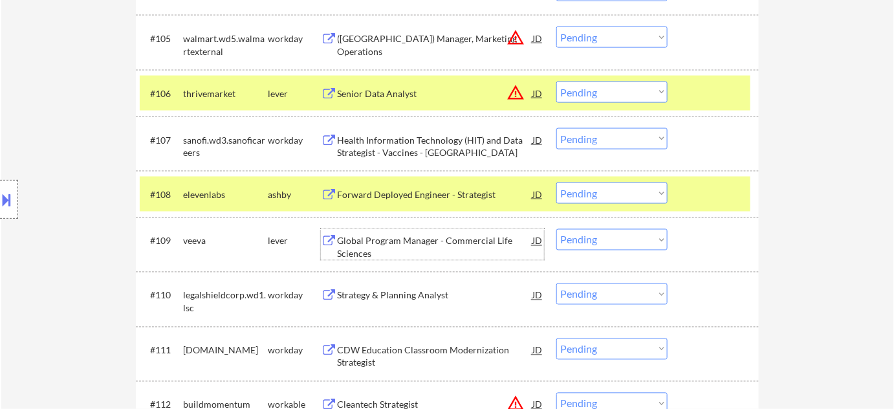
click at [363, 248] on div "Global Program Manager - Commercial Life Sciences" at bounding box center [434, 247] width 195 height 25
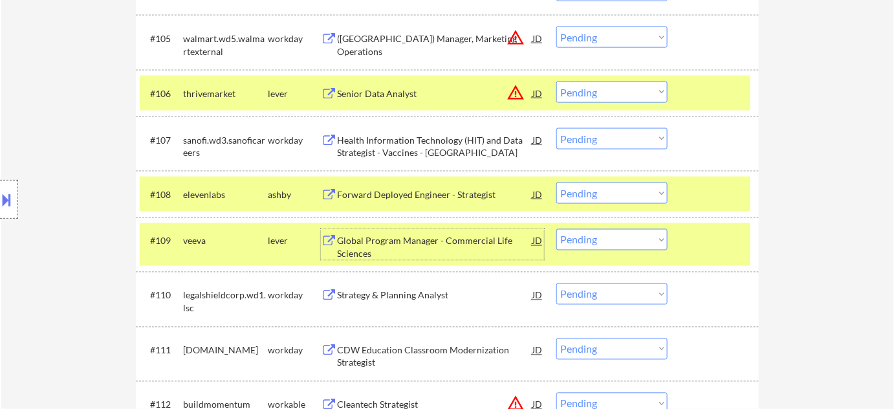
click at [591, 245] on select "Choose an option... Pending Applied Excluded (Questions) Excluded (Expired) Exc…" at bounding box center [611, 239] width 111 height 21
click at [556, 229] on select "Choose an option... Pending Applied Excluded (Questions) Excluded (Expired) Exc…" at bounding box center [611, 239] width 111 height 21
select select ""pending""
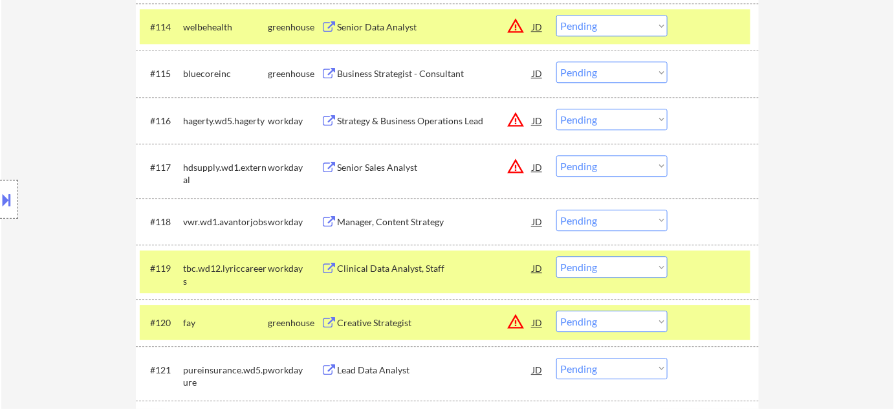
scroll to position [1144, 0]
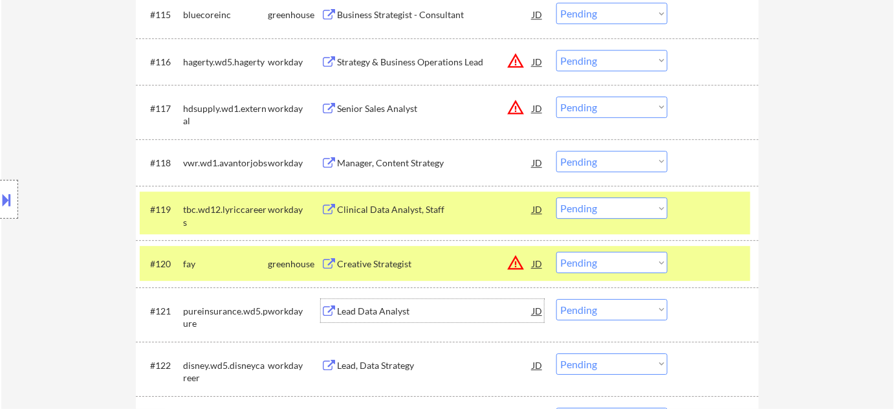
click at [393, 314] on div "Lead Data Analyst" at bounding box center [434, 311] width 195 height 13
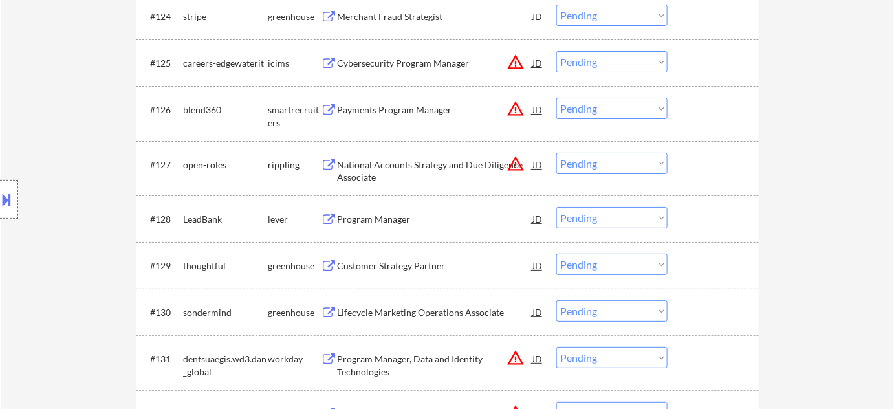
scroll to position [1614, 0]
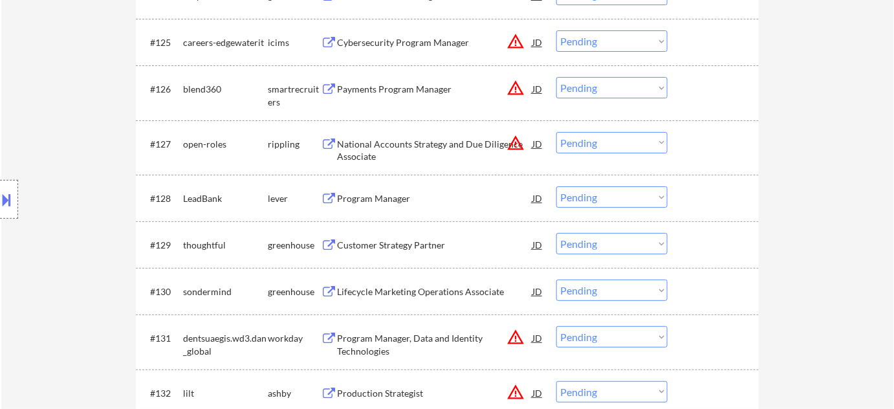
click at [385, 199] on div "Program Manager" at bounding box center [434, 198] width 195 height 13
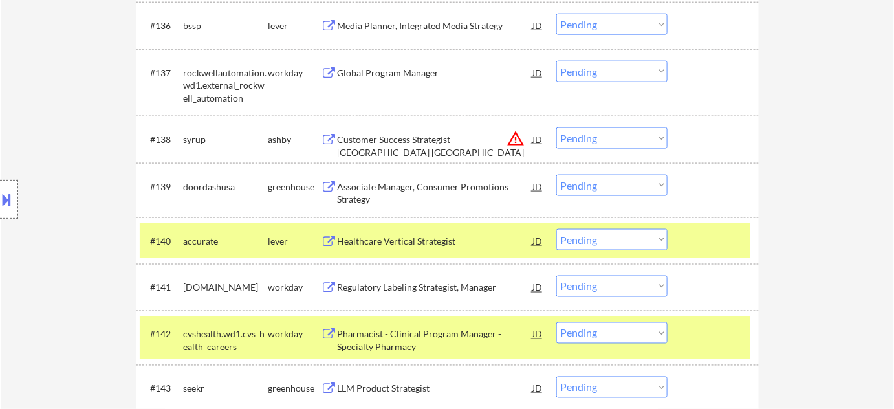
scroll to position [2202, 0]
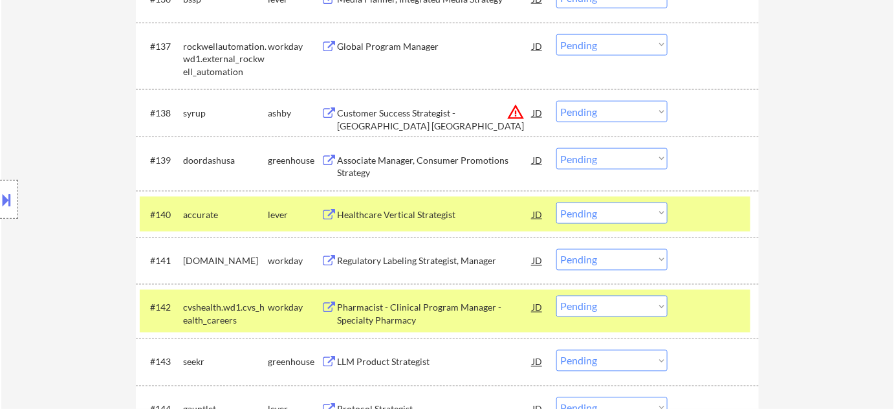
click at [597, 264] on select "Choose an option... Pending Applied Excluded (Questions) Excluded (Expired) Exc…" at bounding box center [611, 259] width 111 height 21
click at [556, 249] on select "Choose an option... Pending Applied Excluded (Questions) Excluded (Expired) Exc…" at bounding box center [611, 259] width 111 height 21
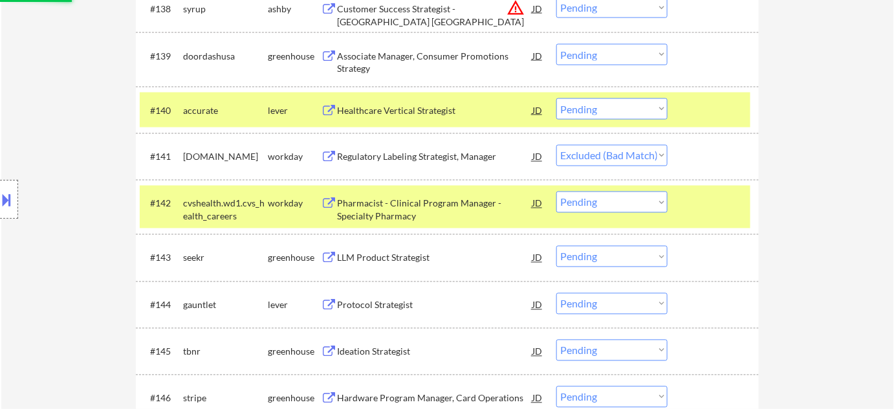
scroll to position [2320, 0]
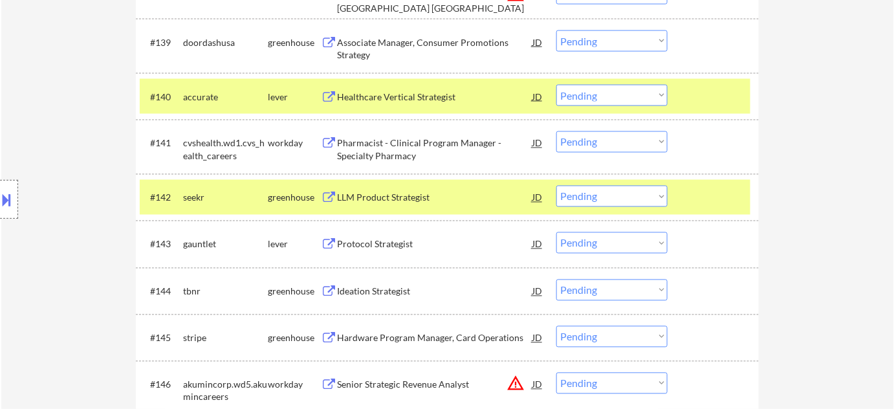
click at [620, 140] on select "Choose an option... Pending Applied Excluded (Questions) Excluded (Expired) Exc…" at bounding box center [611, 141] width 111 height 21
click at [556, 131] on select "Choose an option... Pending Applied Excluded (Questions) Excluded (Expired) Exc…" at bounding box center [611, 141] width 111 height 21
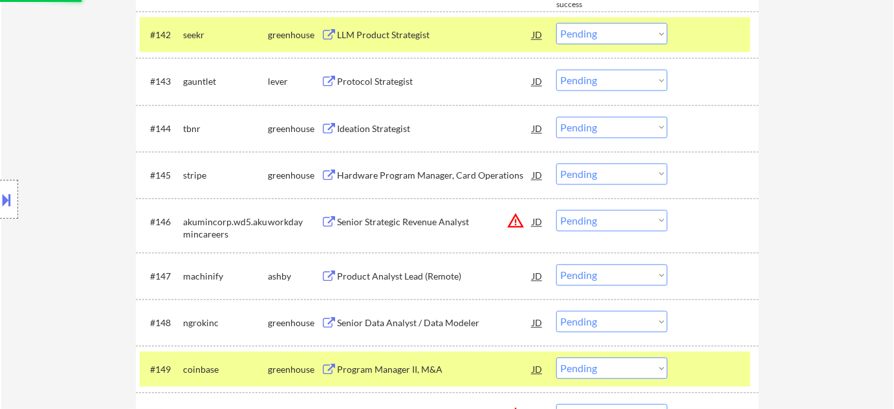
scroll to position [2496, 0]
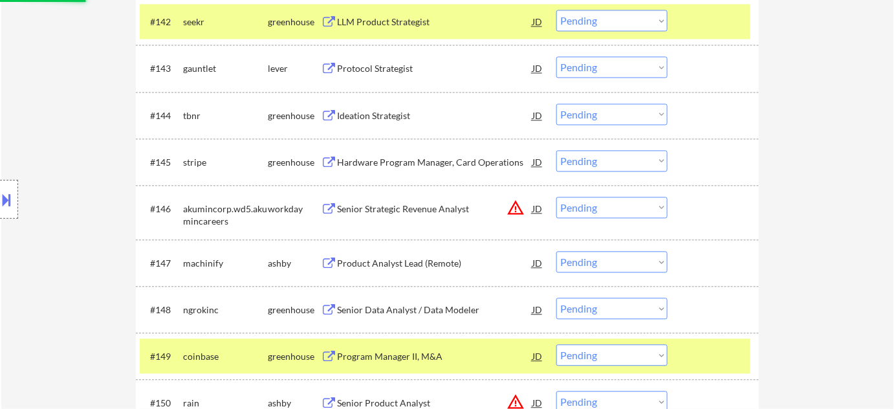
select select ""pending""
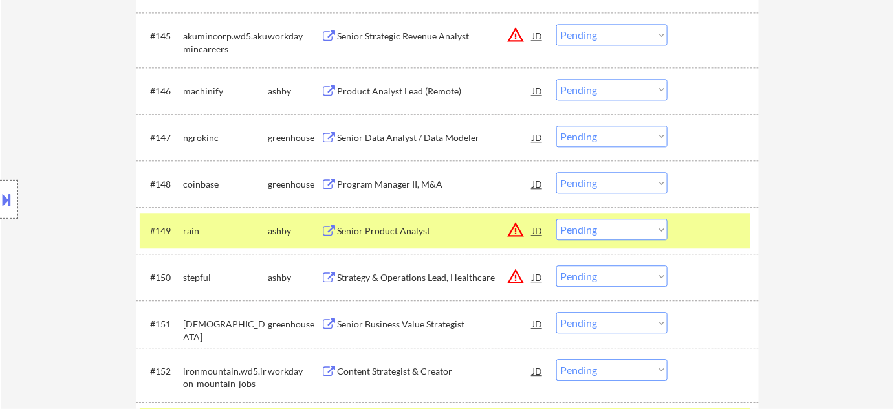
scroll to position [2673, 0]
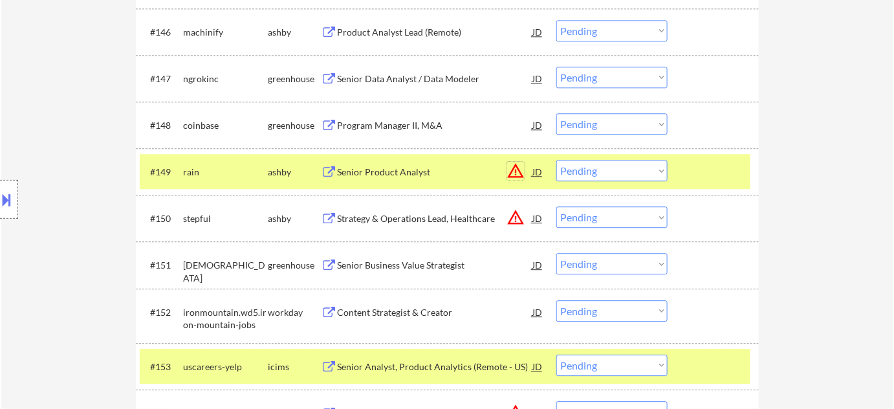
click at [518, 171] on button "warning_amber" at bounding box center [516, 171] width 18 height 18
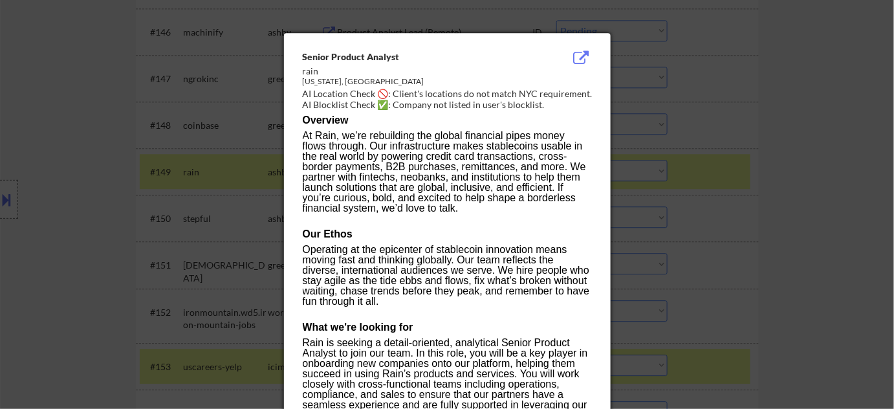
click at [736, 212] on div at bounding box center [447, 204] width 894 height 409
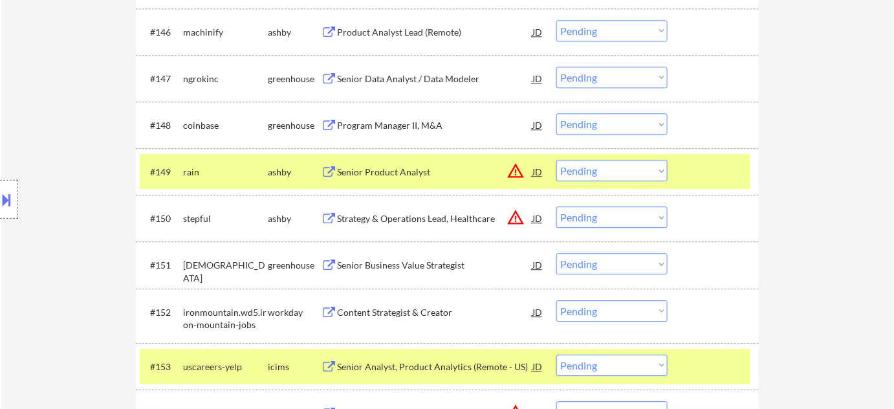
click at [639, 175] on select "Choose an option... Pending Applied Excluded (Questions) Excluded (Expired) Exc…" at bounding box center [611, 170] width 111 height 21
click at [556, 160] on select "Choose an option... Pending Applied Excluded (Questions) Excluded (Expired) Exc…" at bounding box center [611, 170] width 111 height 21
click at [510, 212] on button "warning_amber" at bounding box center [516, 217] width 18 height 18
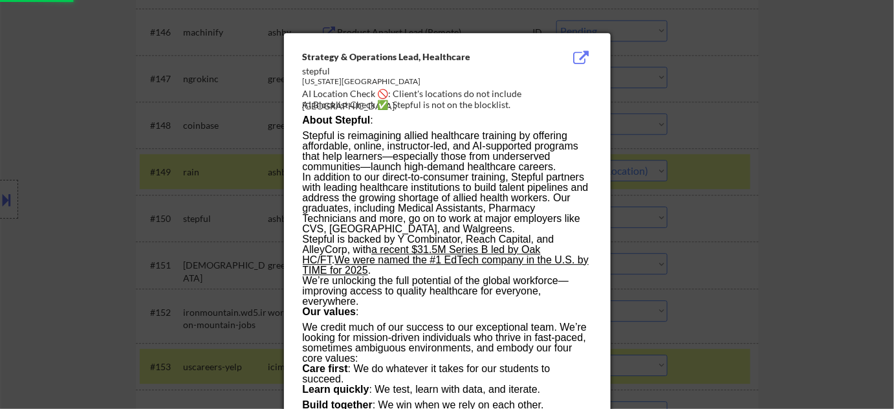
select select ""pending""
click at [719, 248] on div at bounding box center [447, 204] width 894 height 409
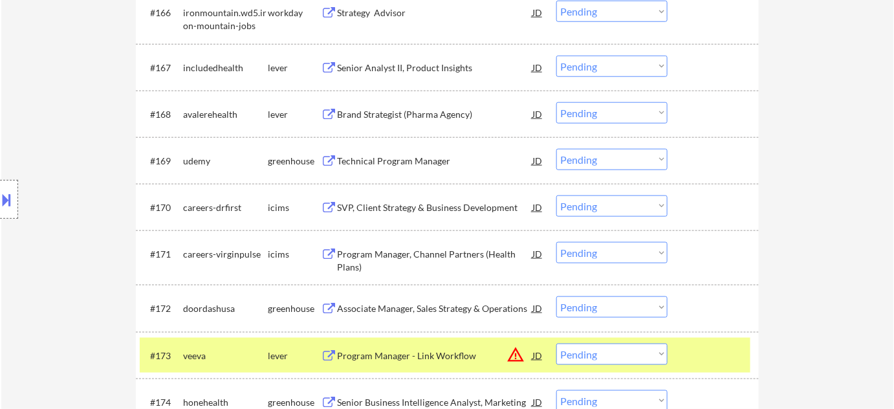
scroll to position [3673, 0]
click at [588, 212] on select "Choose an option... Pending Applied Excluded (Questions) Excluded (Expired) Exc…" at bounding box center [611, 205] width 111 height 21
click at [556, 195] on select "Choose an option... Pending Applied Excluded (Questions) Excluded (Expired) Exc…" at bounding box center [611, 205] width 111 height 21
select select ""pending""
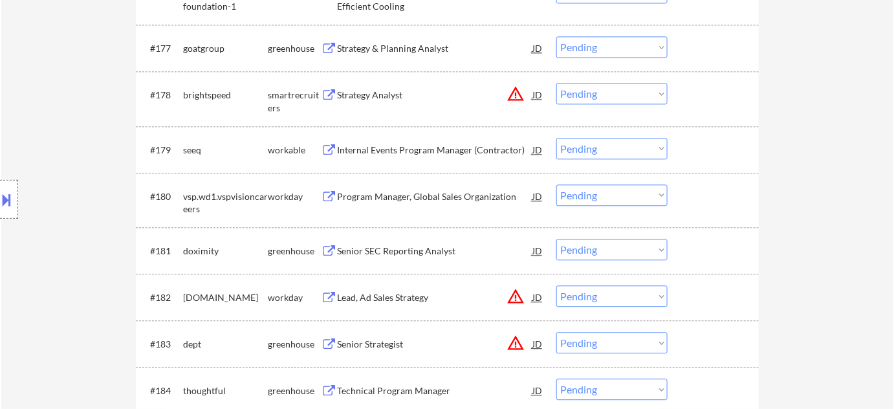
scroll to position [4202, 0]
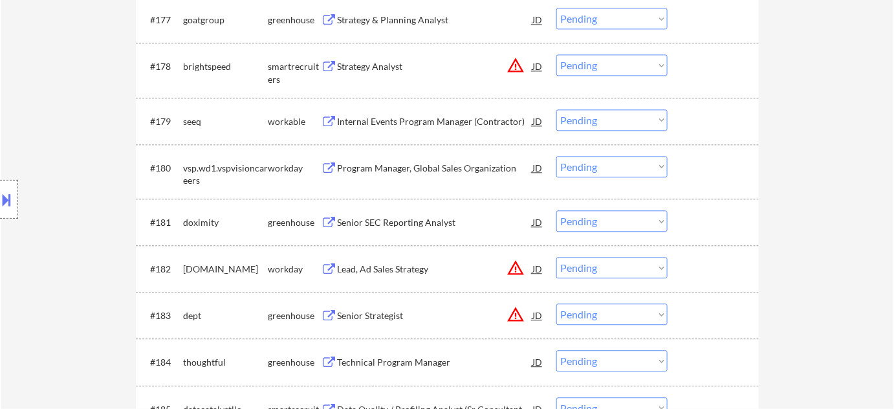
click at [410, 221] on div "Senior SEC Reporting Analyst" at bounding box center [434, 222] width 195 height 13
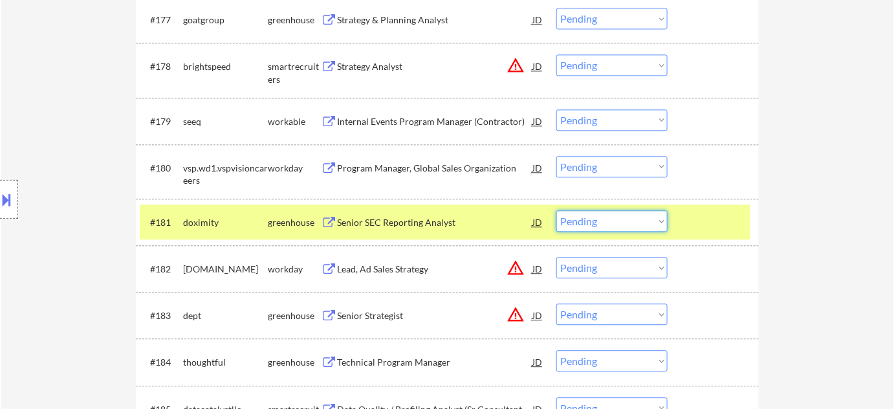
drag, startPoint x: 606, startPoint y: 223, endPoint x: 611, endPoint y: 230, distance: 8.4
click at [606, 223] on select "Choose an option... Pending Applied Excluded (Questions) Excluded (Expired) Exc…" at bounding box center [611, 220] width 111 height 21
click at [556, 210] on select "Choose an option... Pending Applied Excluded (Questions) Excluded (Expired) Exc…" at bounding box center [611, 220] width 111 height 21
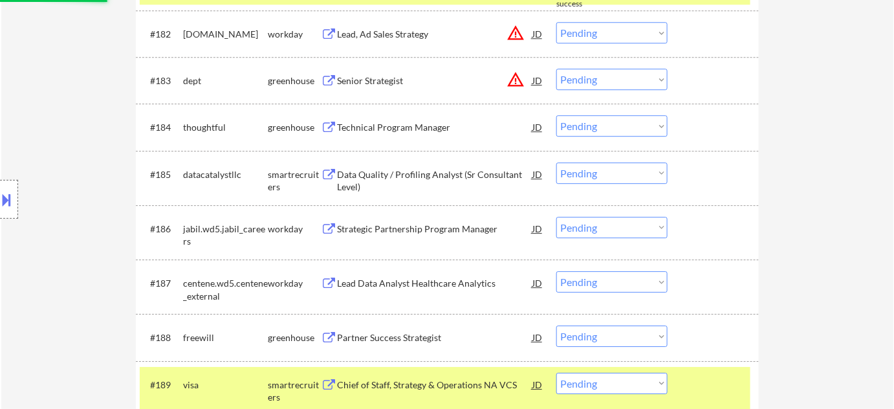
scroll to position [4437, 0]
select select ""pending""
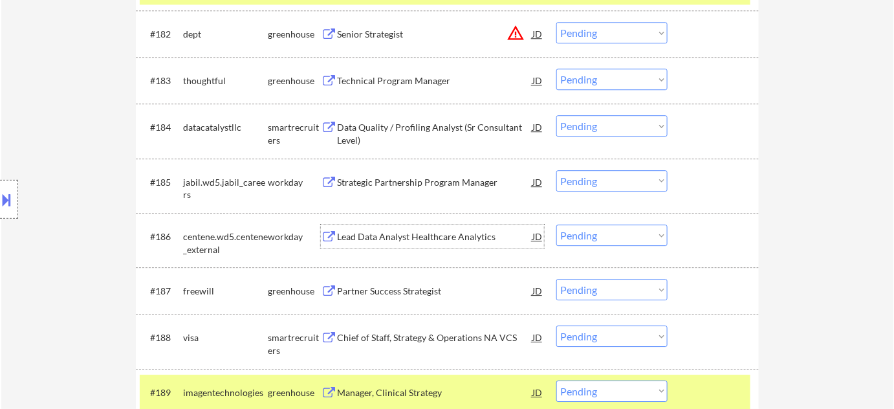
click at [463, 239] on div "Lead Data Analyst Healthcare Analytics" at bounding box center [434, 236] width 195 height 13
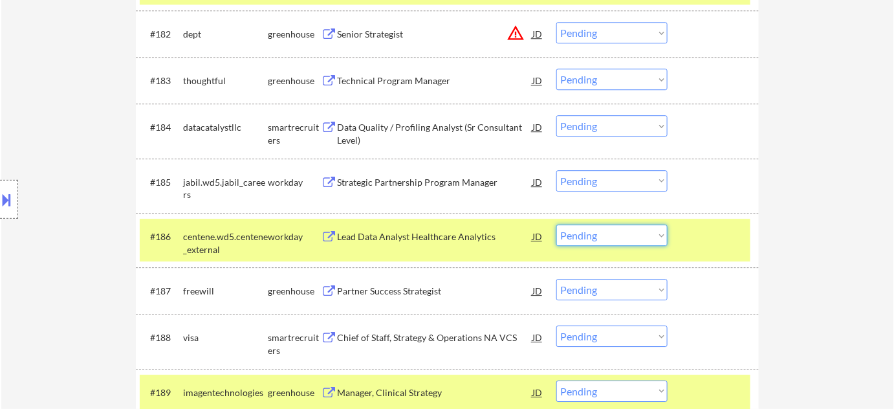
drag, startPoint x: 591, startPoint y: 235, endPoint x: 595, endPoint y: 241, distance: 6.9
click at [591, 235] on select "Choose an option... Pending Applied Excluded (Questions) Excluded (Expired) Exc…" at bounding box center [611, 234] width 111 height 21
click at [556, 224] on select "Choose an option... Pending Applied Excluded (Questions) Excluded (Expired) Exc…" at bounding box center [611, 234] width 111 height 21
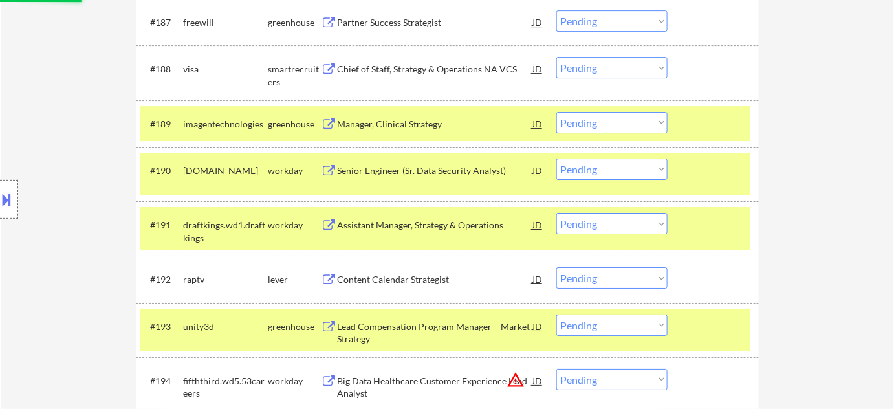
scroll to position [4731, 0]
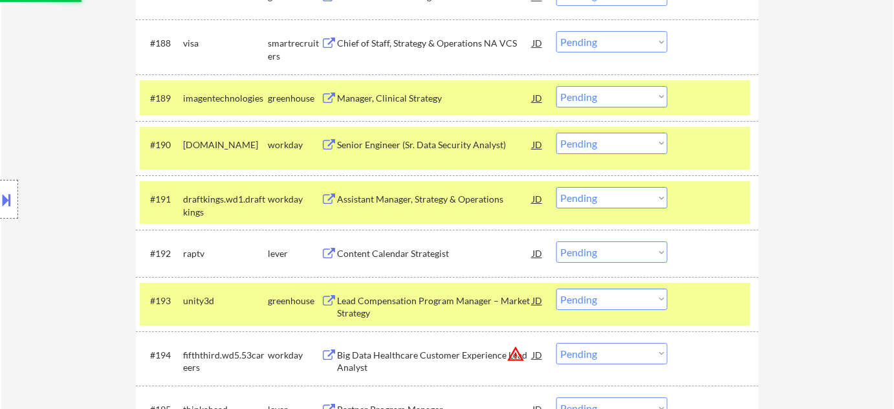
select select ""pending""
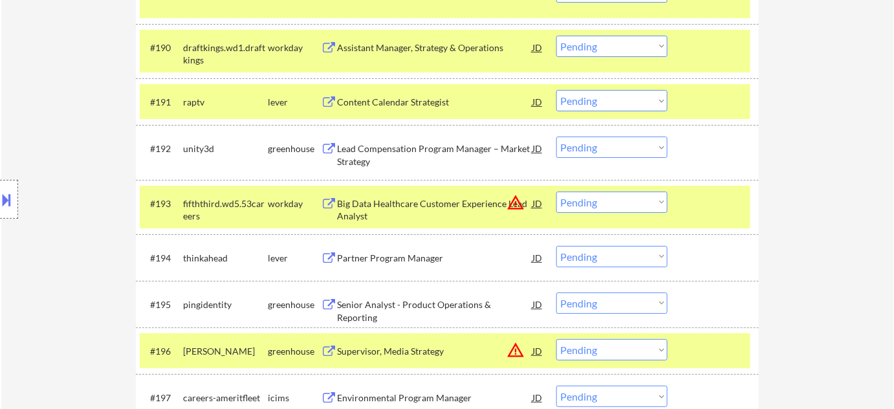
scroll to position [4849, 0]
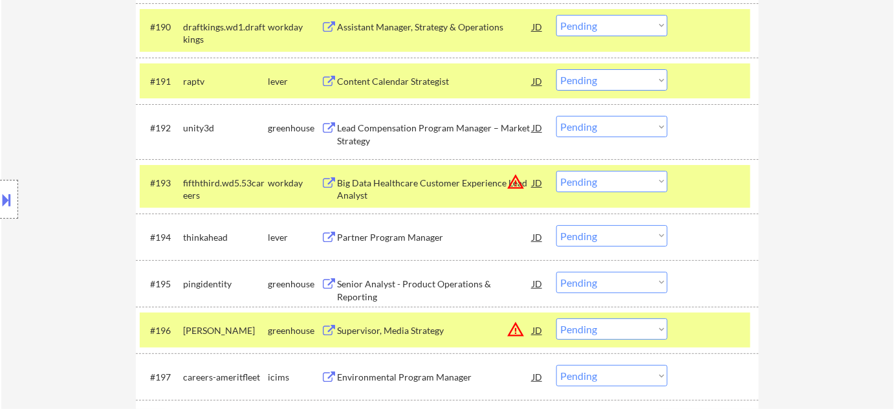
click at [400, 241] on div "Partner Program Manager" at bounding box center [434, 237] width 195 height 13
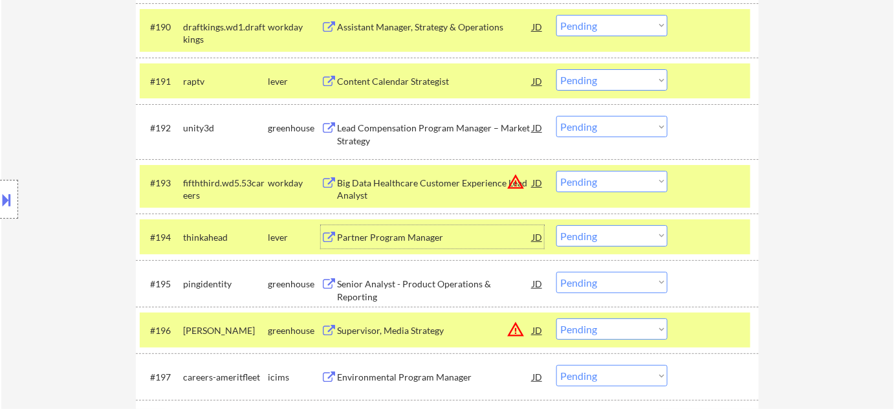
click at [406, 285] on div "Senior Analyst - Product Operations & Reporting" at bounding box center [434, 290] width 195 height 25
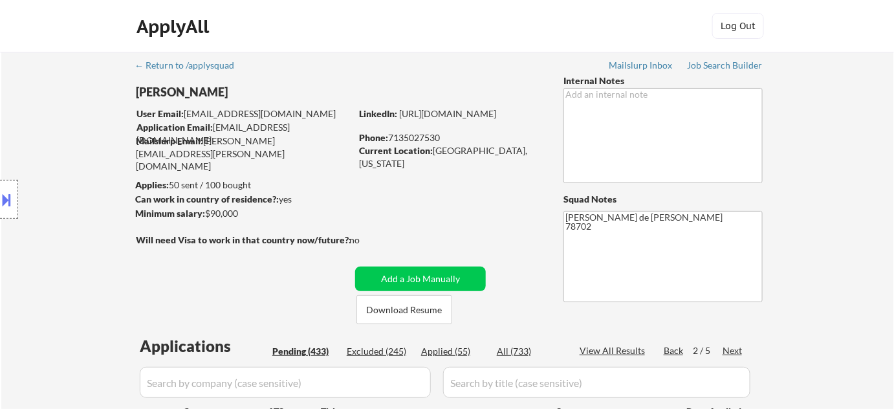
scroll to position [4928, 0]
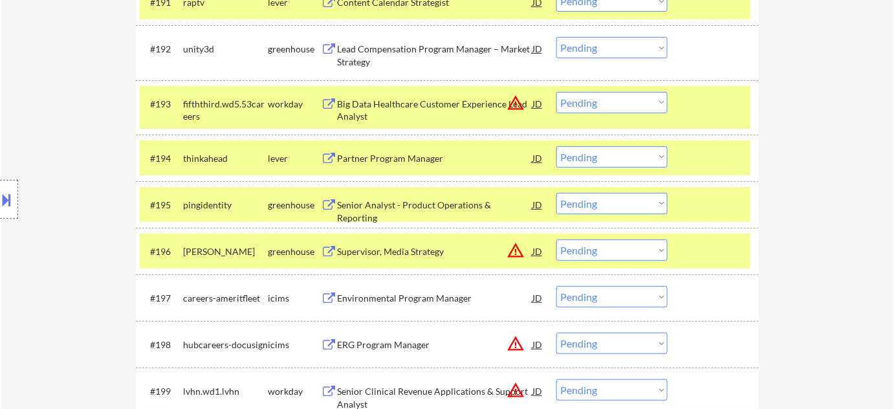
click at [599, 212] on select "Choose an option... Pending Applied Excluded (Questions) Excluded (Expired) Exc…" at bounding box center [611, 203] width 111 height 21
click at [556, 193] on select "Choose an option... Pending Applied Excluded (Questions) Excluded (Expired) Exc…" at bounding box center [611, 203] width 111 height 21
select select ""pending""
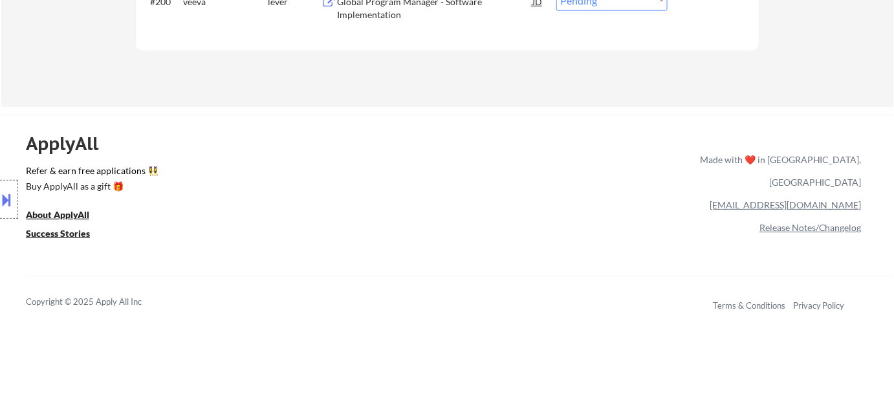
scroll to position [1608, 0]
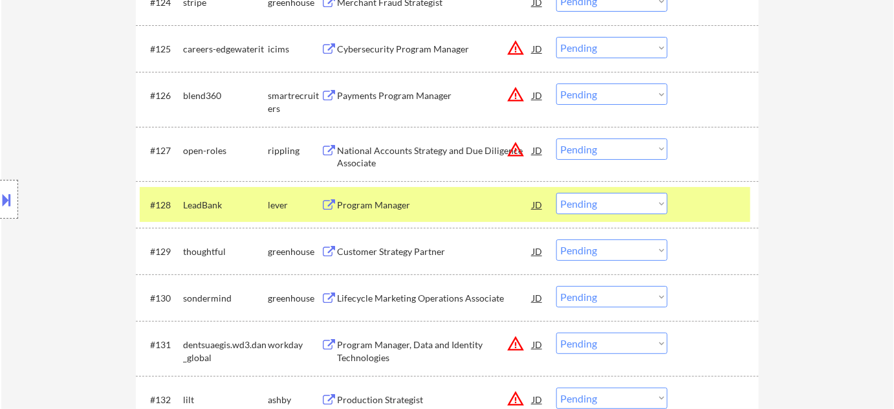
click at [371, 208] on div "Program Manager" at bounding box center [434, 205] width 195 height 13
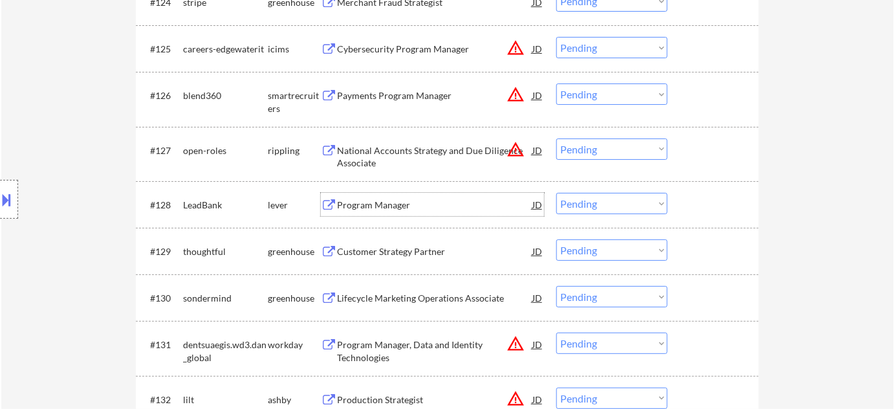
click at [628, 202] on select "Choose an option... Pending Applied Excluded (Questions) Excluded (Expired) Exc…" at bounding box center [611, 203] width 111 height 21
click at [556, 193] on select "Choose an option... Pending Applied Excluded (Questions) Excluded (Expired) Exc…" at bounding box center [611, 203] width 111 height 21
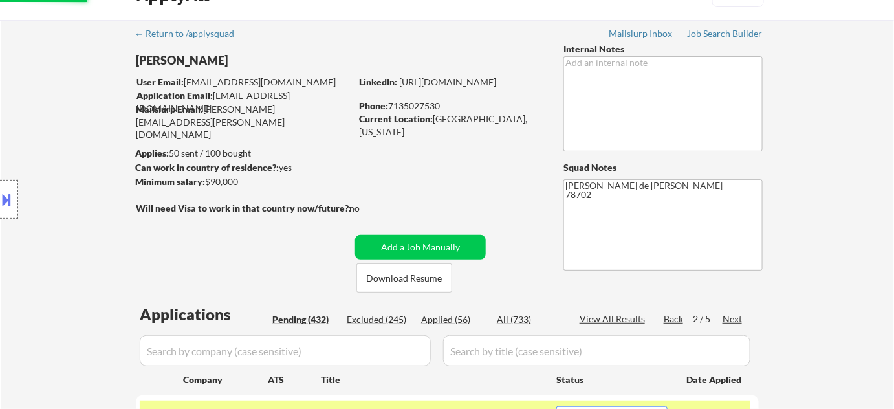
select select ""pending""
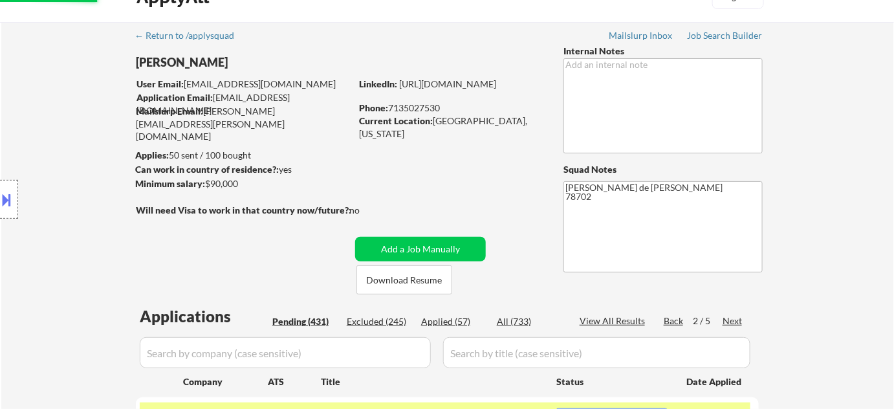
scroll to position [58, 0]
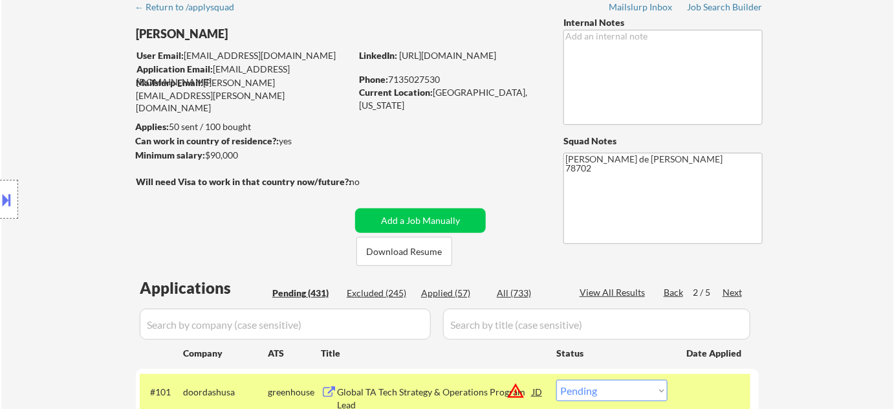
click at [738, 292] on div "Next" at bounding box center [733, 292] width 21 height 13
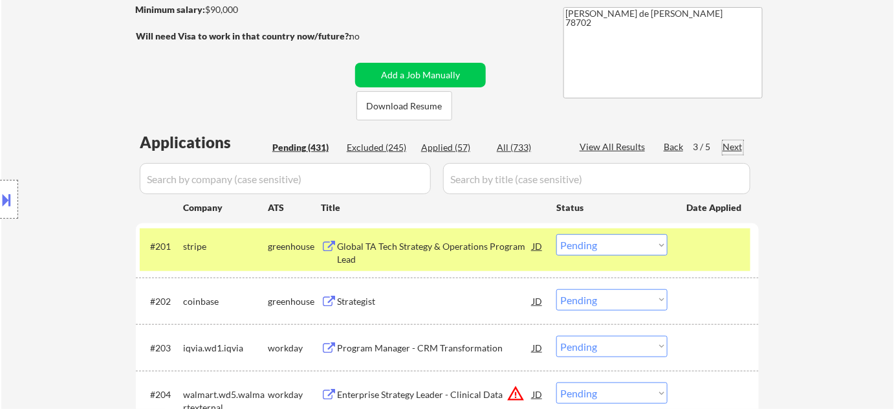
scroll to position [235, 0]
